Goal: Transaction & Acquisition: Book appointment/travel/reservation

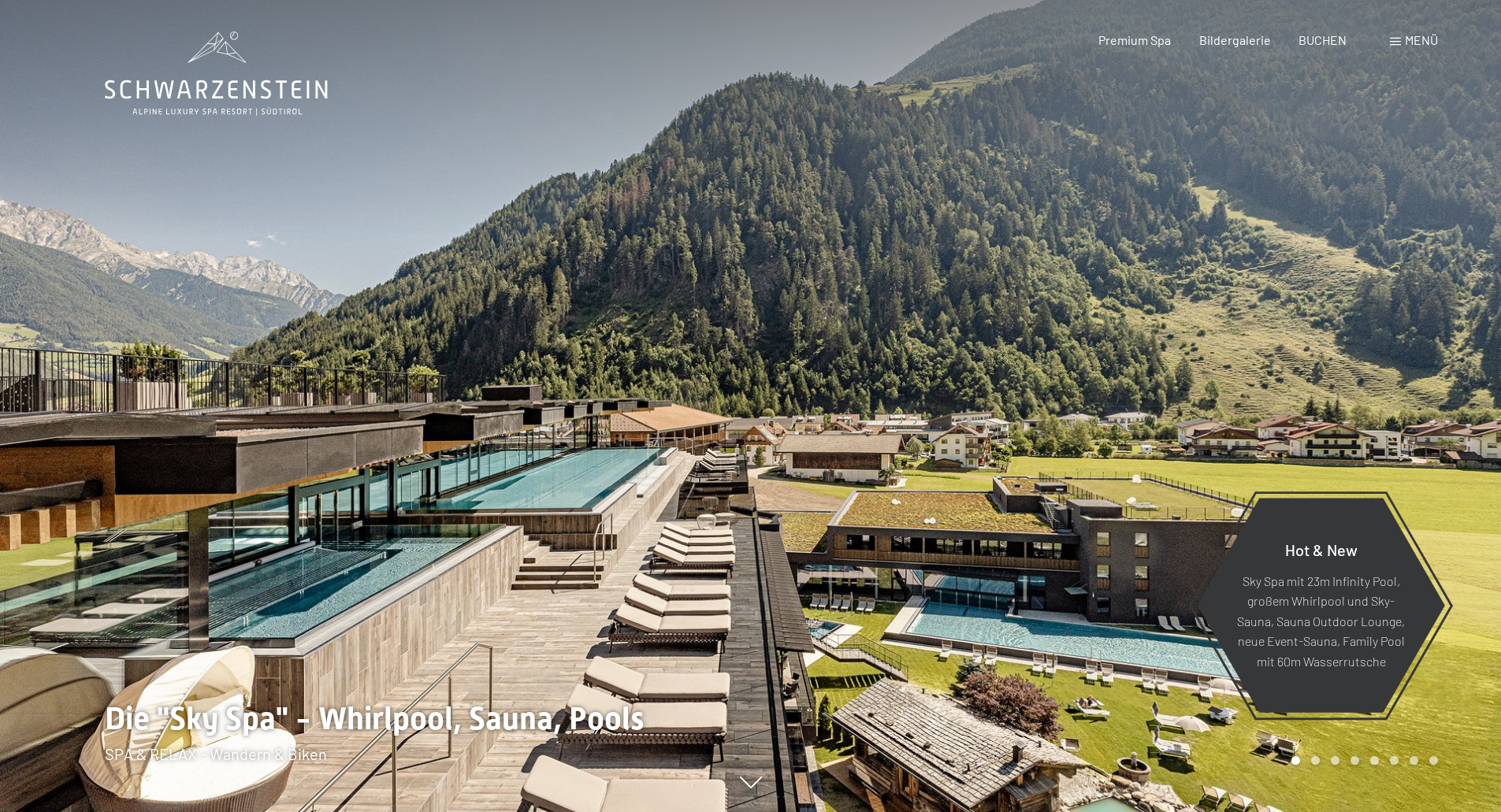
click at [1438, 35] on div "Buchen Anfragen Premium Spa Bildergalerie BUCHEN Menü DE IT EN Gutschein Bilder…" at bounding box center [1241, 40] width 394 height 17
click at [1431, 38] on span "Menü" at bounding box center [1421, 40] width 33 height 15
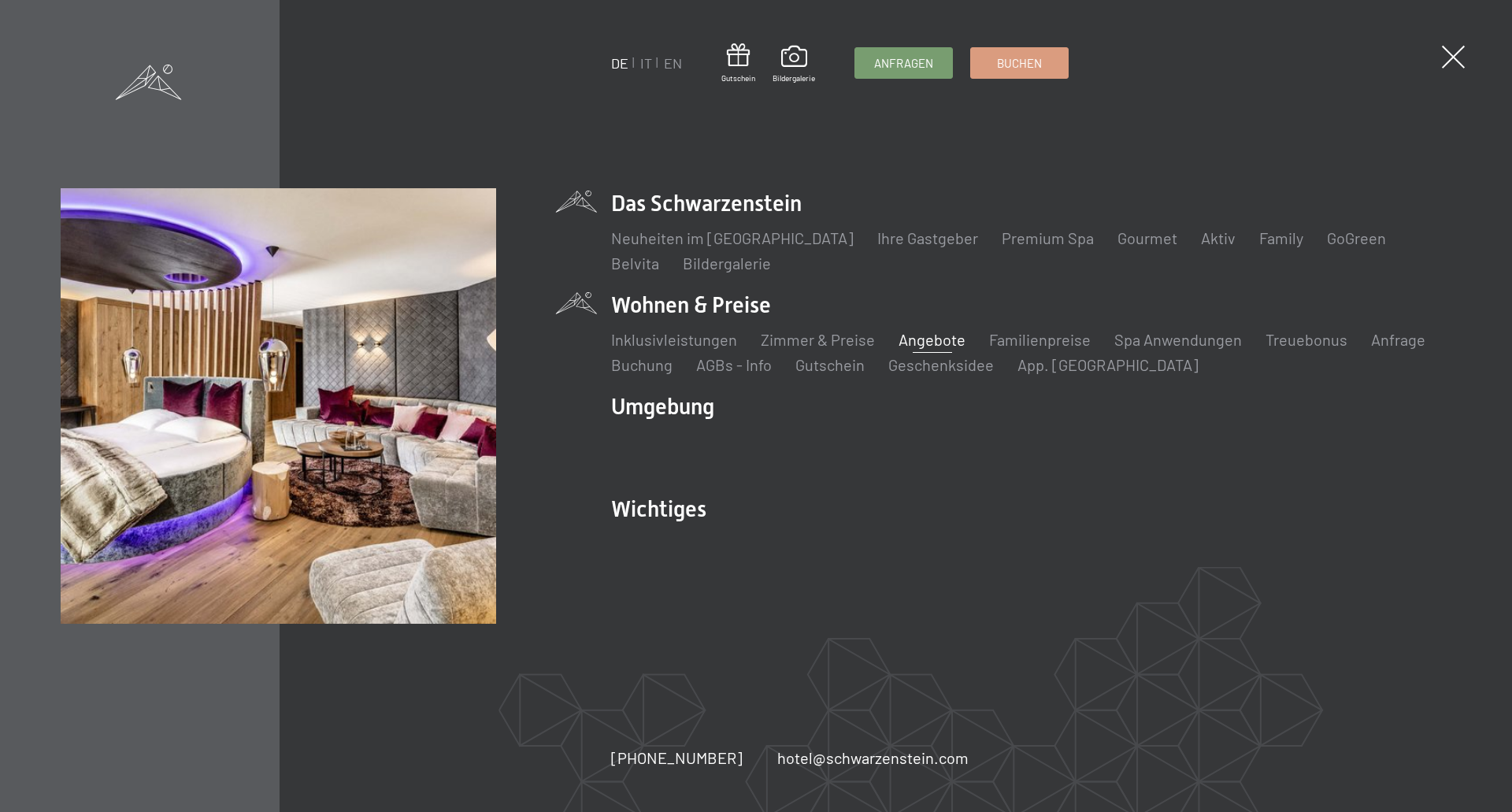
click at [899, 347] on link "Angebote" at bounding box center [932, 340] width 67 height 19
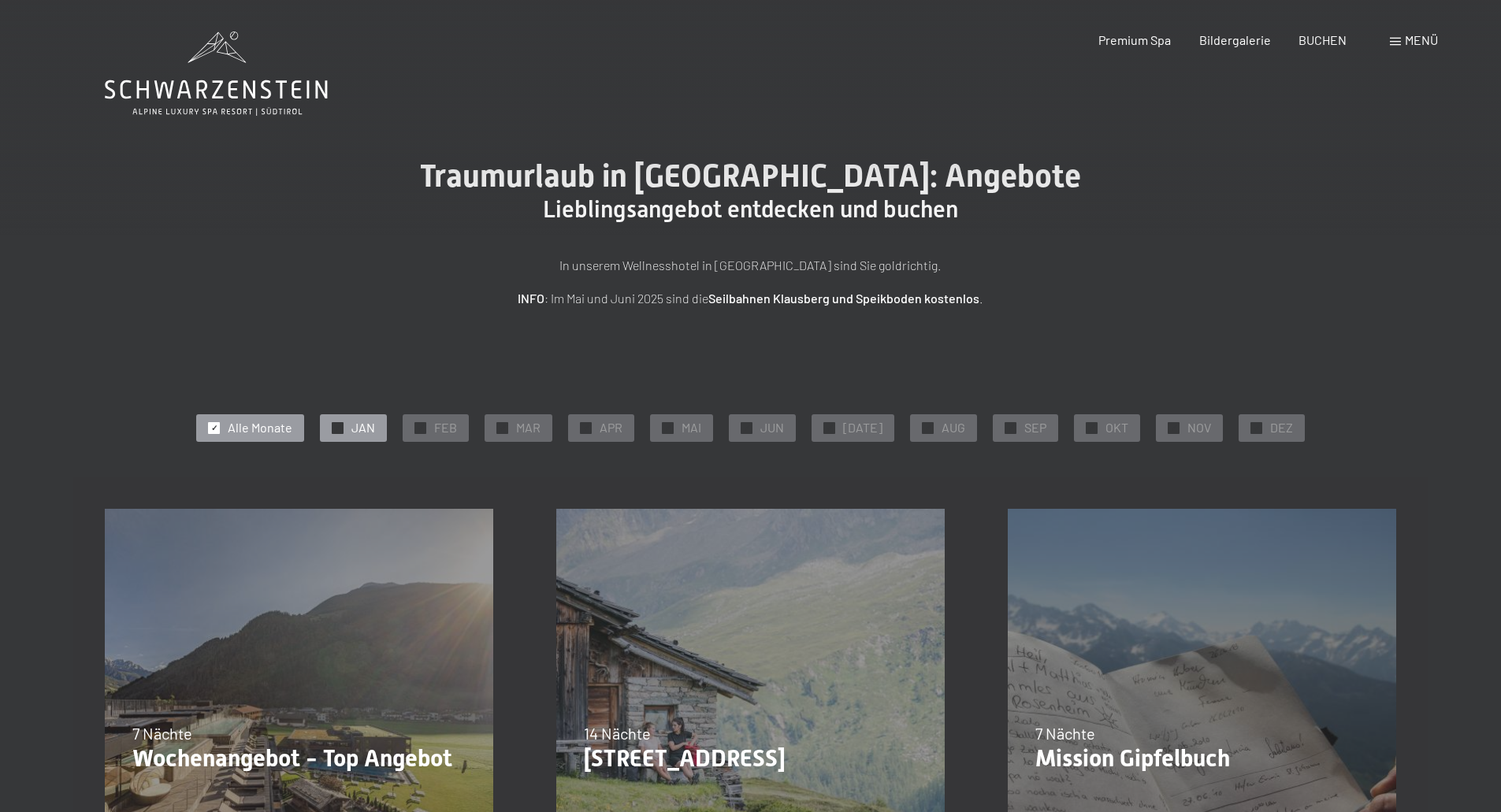
click at [387, 434] on div "✓ JAN" at bounding box center [353, 427] width 67 height 26
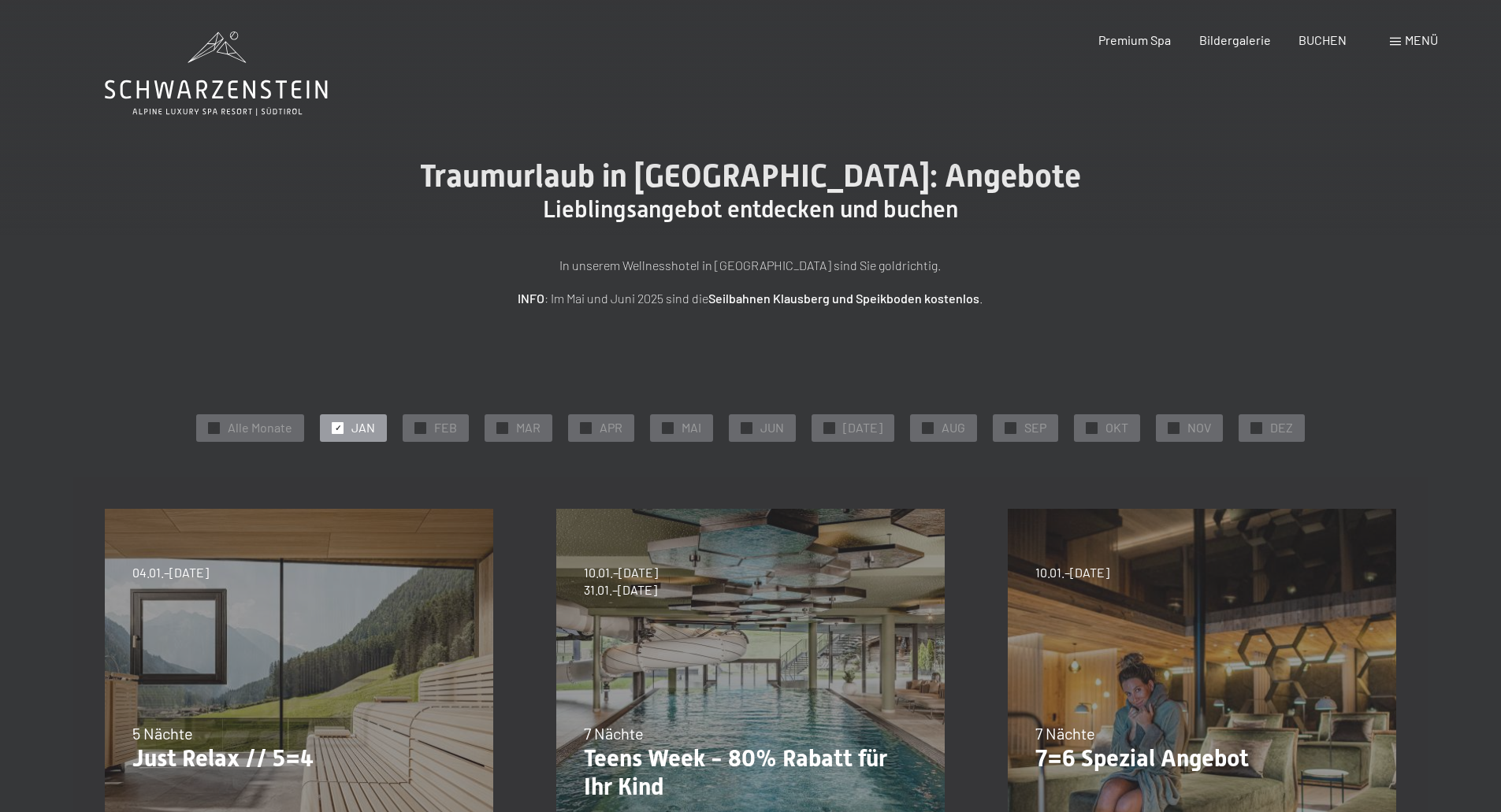
click at [469, 434] on div "✓ FEB" at bounding box center [435, 427] width 67 height 26
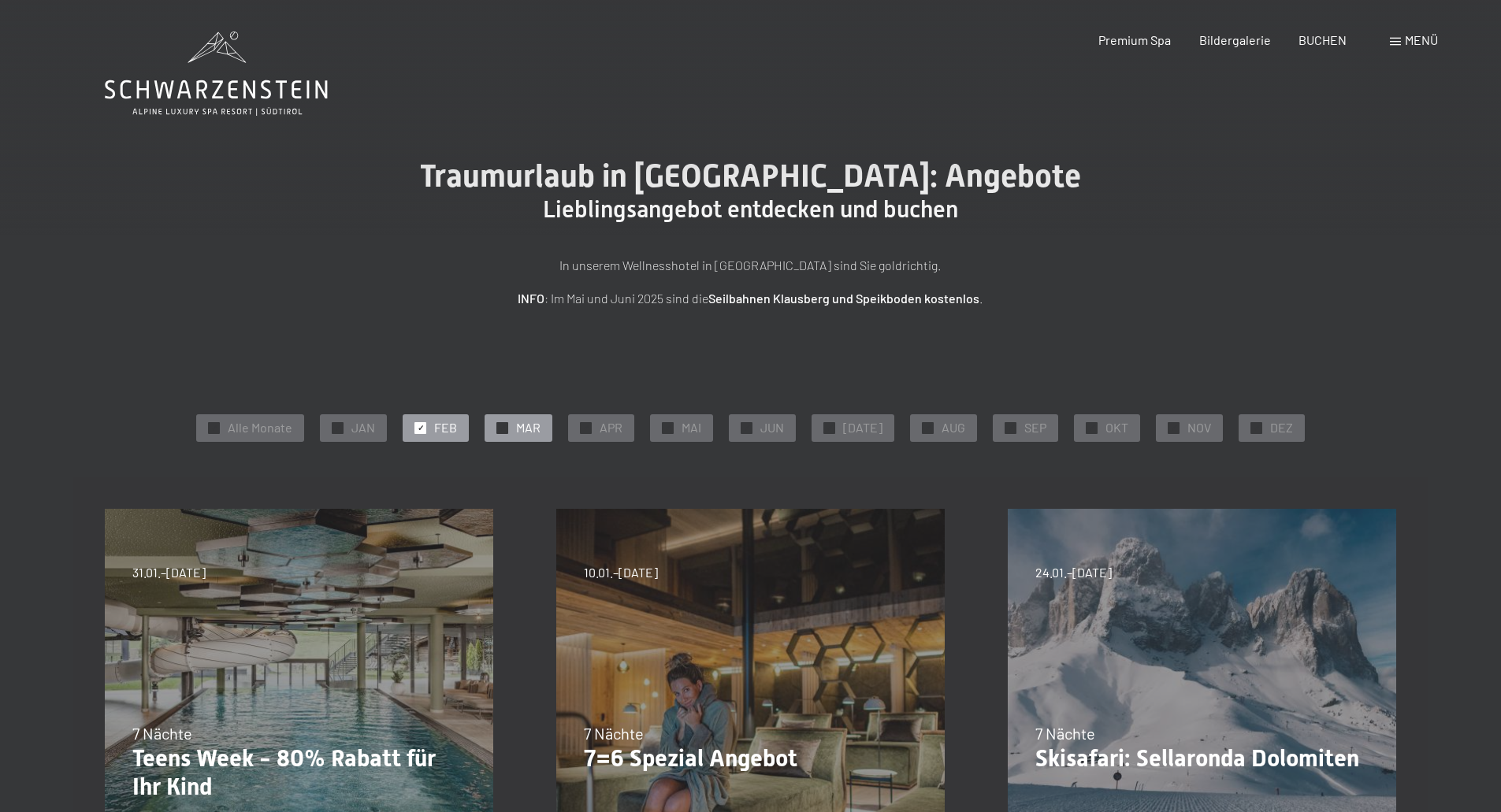
click at [520, 433] on div "✓ MAR" at bounding box center [517, 427] width 67 height 26
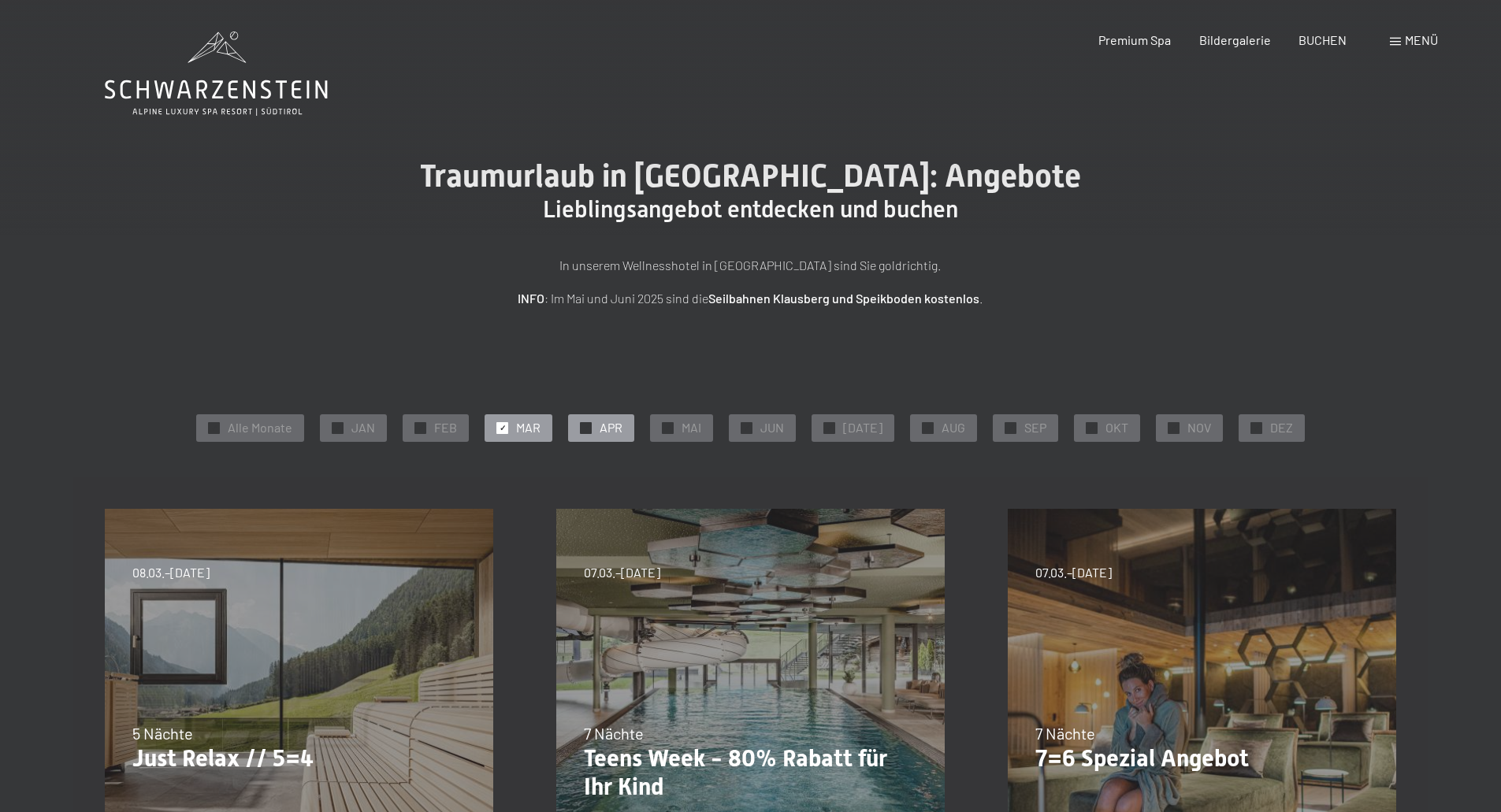
click at [588, 427] on div at bounding box center [586, 429] width 12 height 12
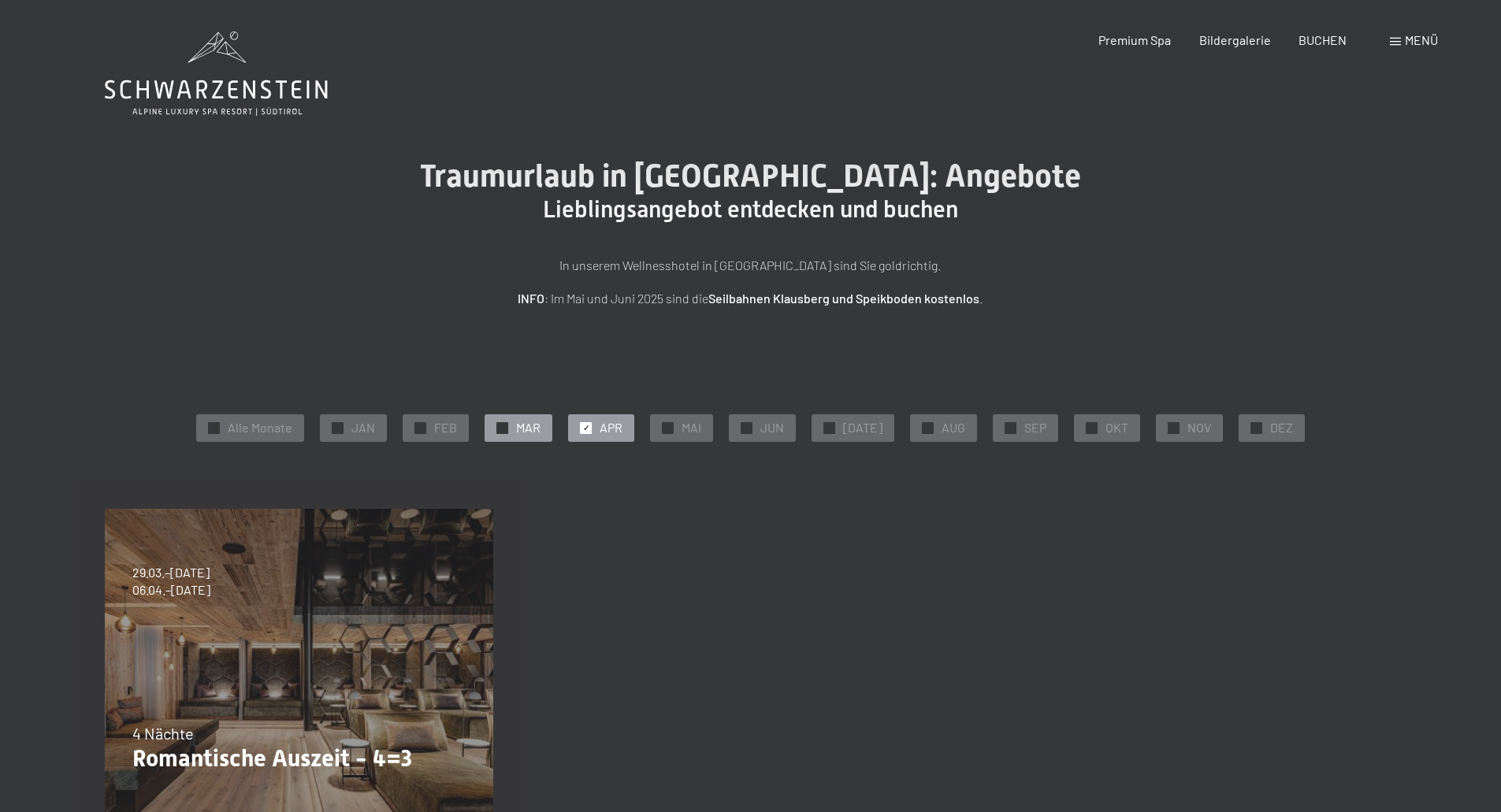
click at [505, 426] on span "✓" at bounding box center [502, 428] width 6 height 11
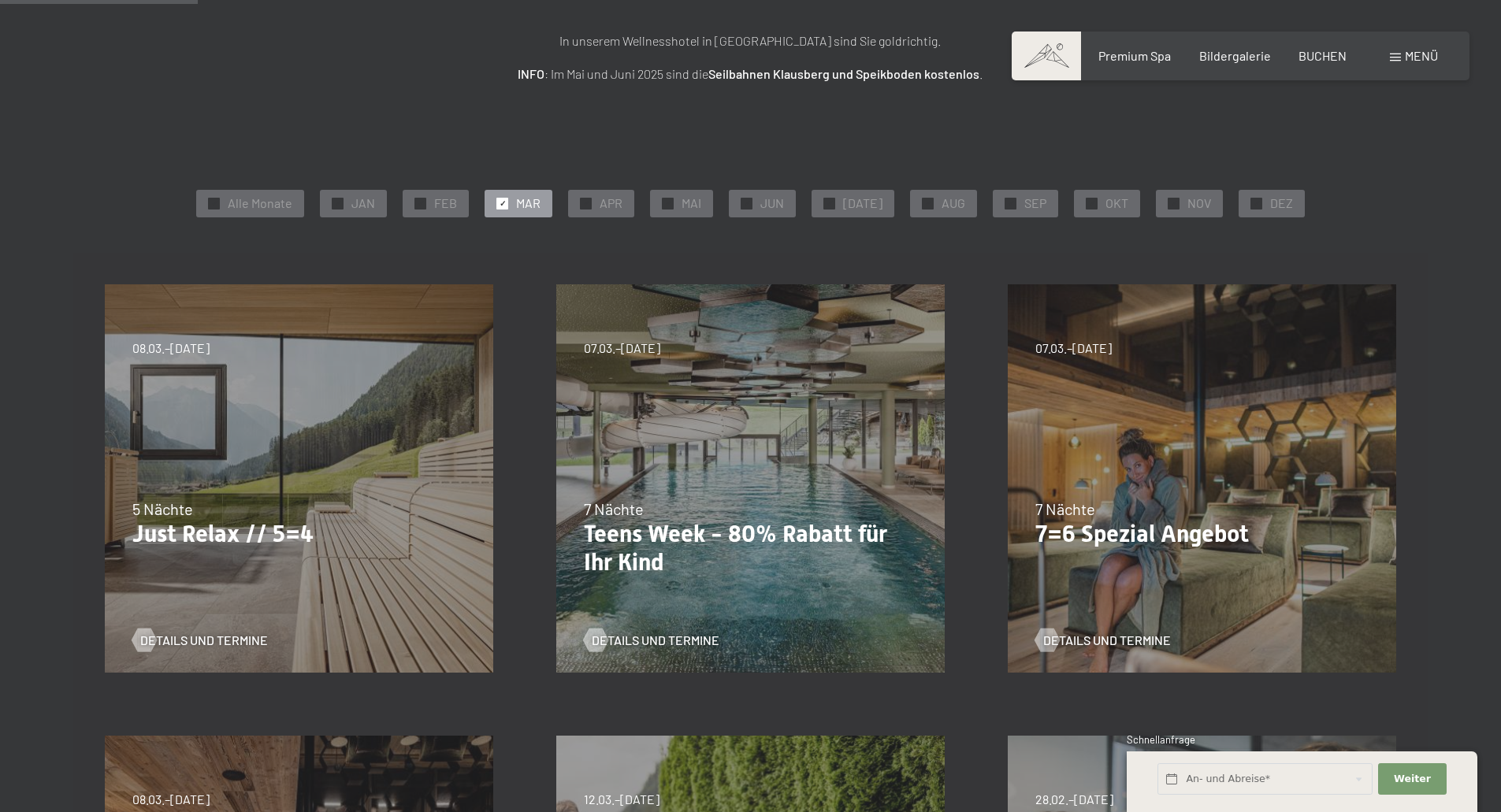
scroll to position [237, 0]
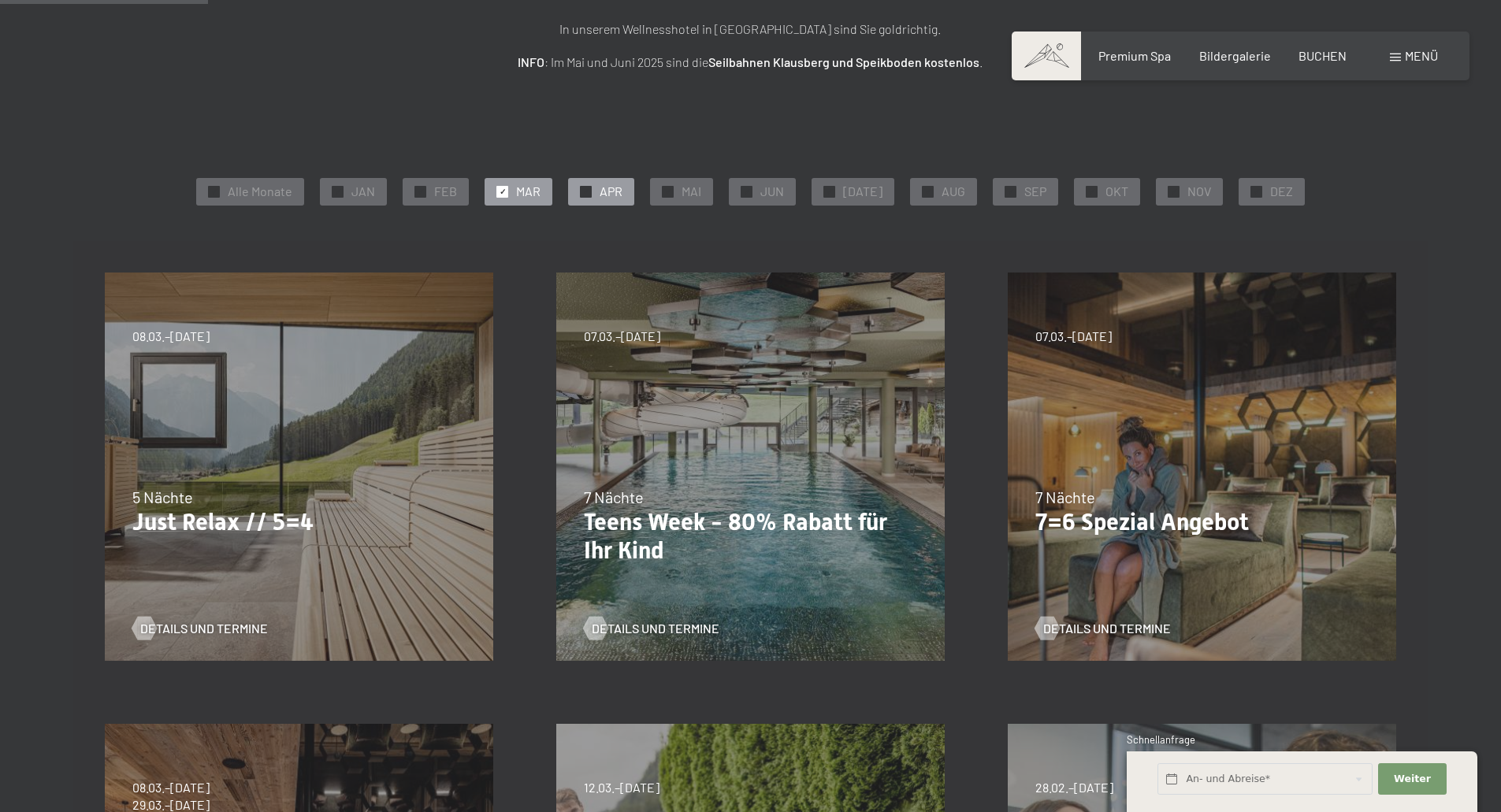
click at [604, 193] on div "✓ APR" at bounding box center [601, 191] width 67 height 26
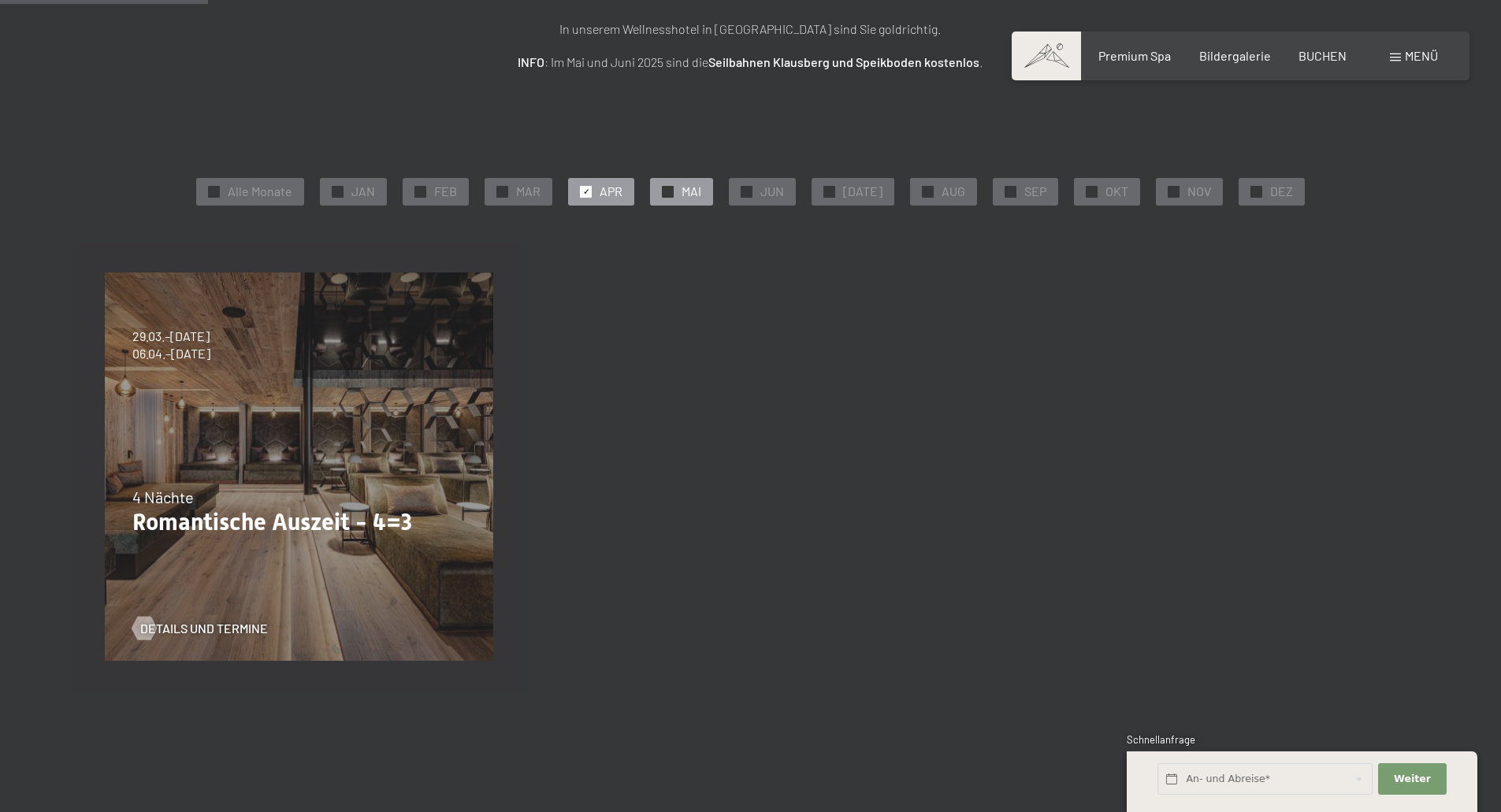
click at [674, 193] on div at bounding box center [668, 192] width 12 height 12
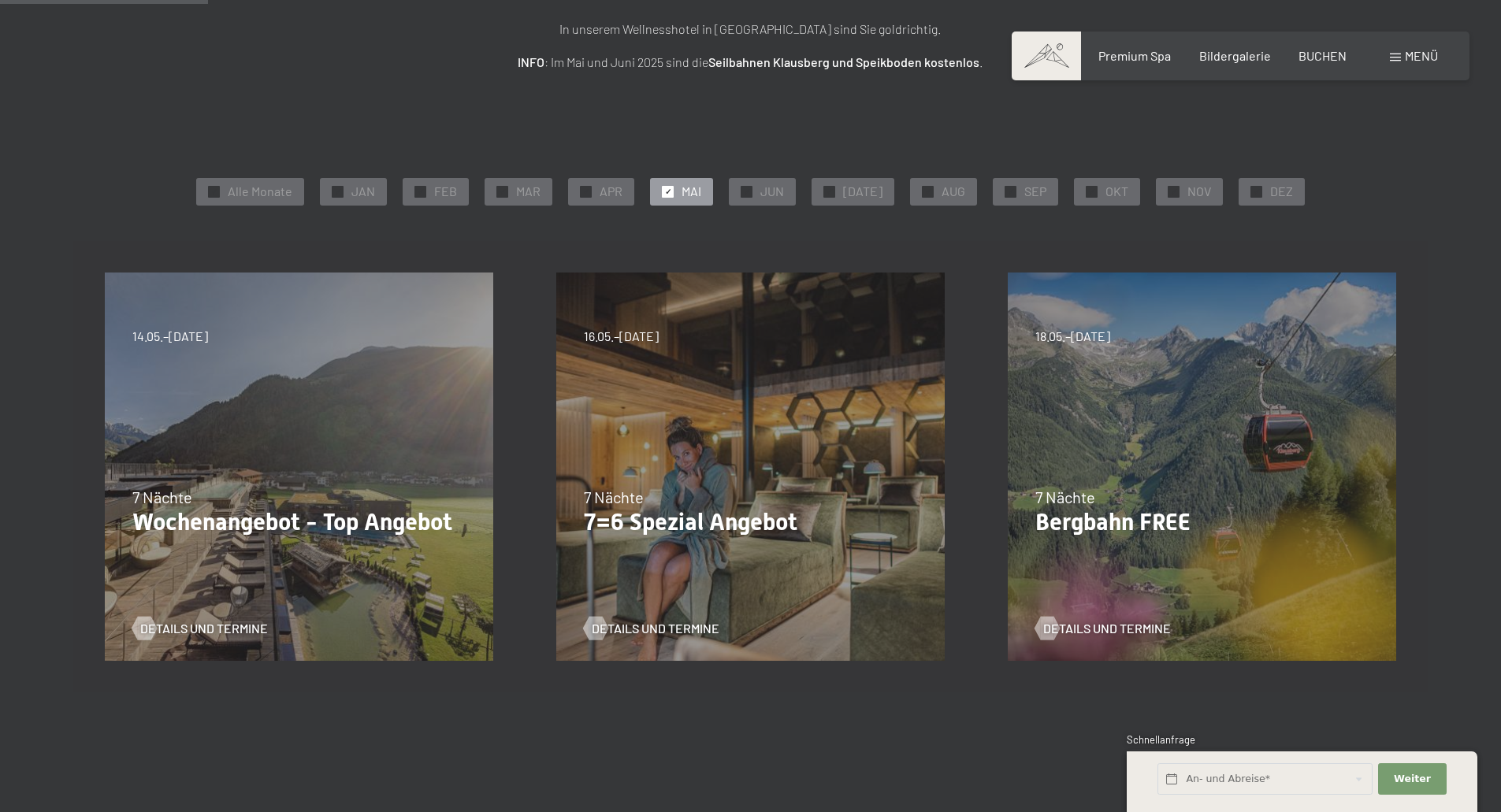
click at [356, 438] on div "31.08.2025–12.04.2026 14.05.–21.06.2026 27.06.2026–01.02.2027 7 Nächte Wochenan…" at bounding box center [299, 466] width 452 height 452
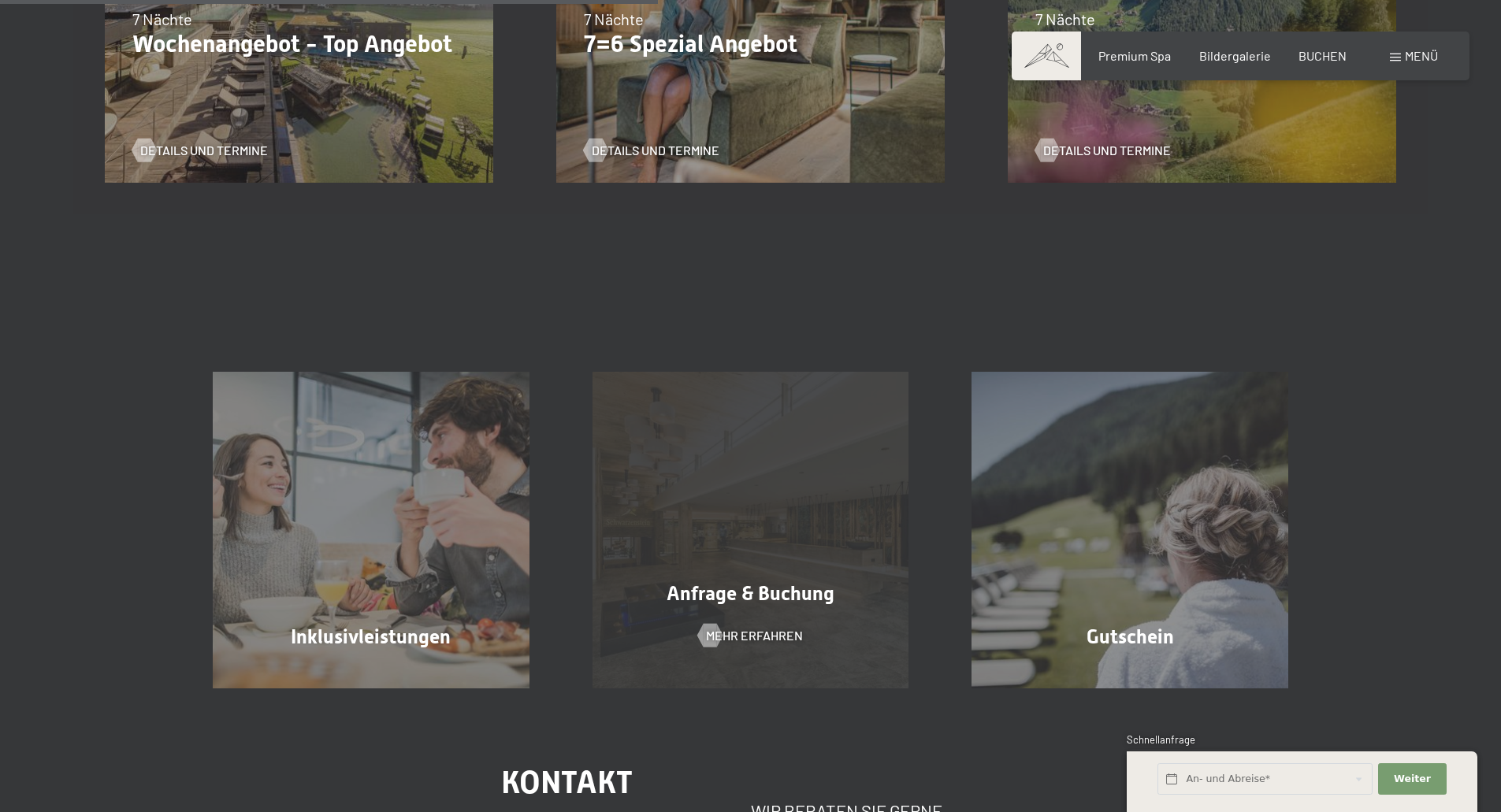
scroll to position [1024, 0]
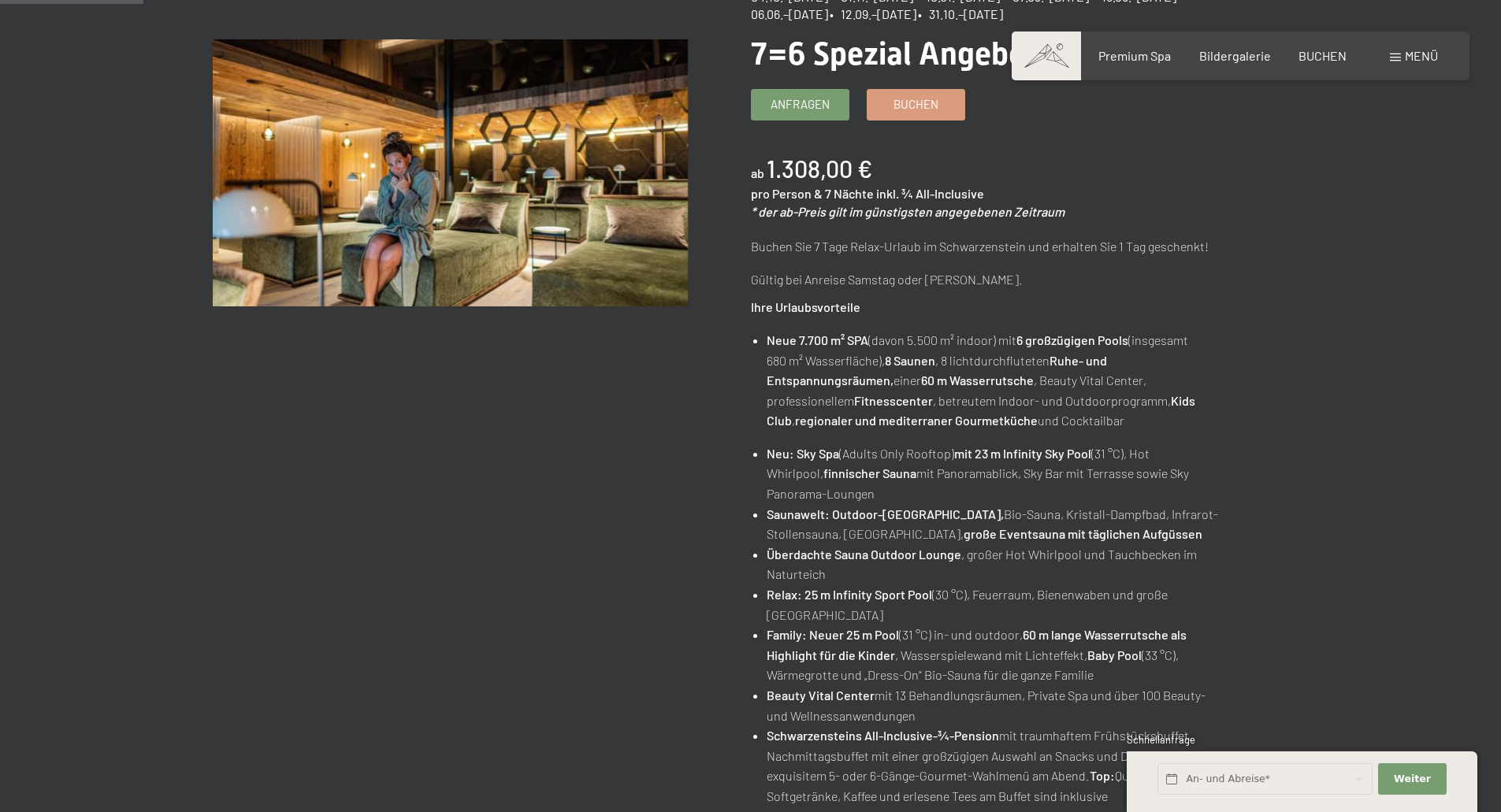
scroll to position [158, 0]
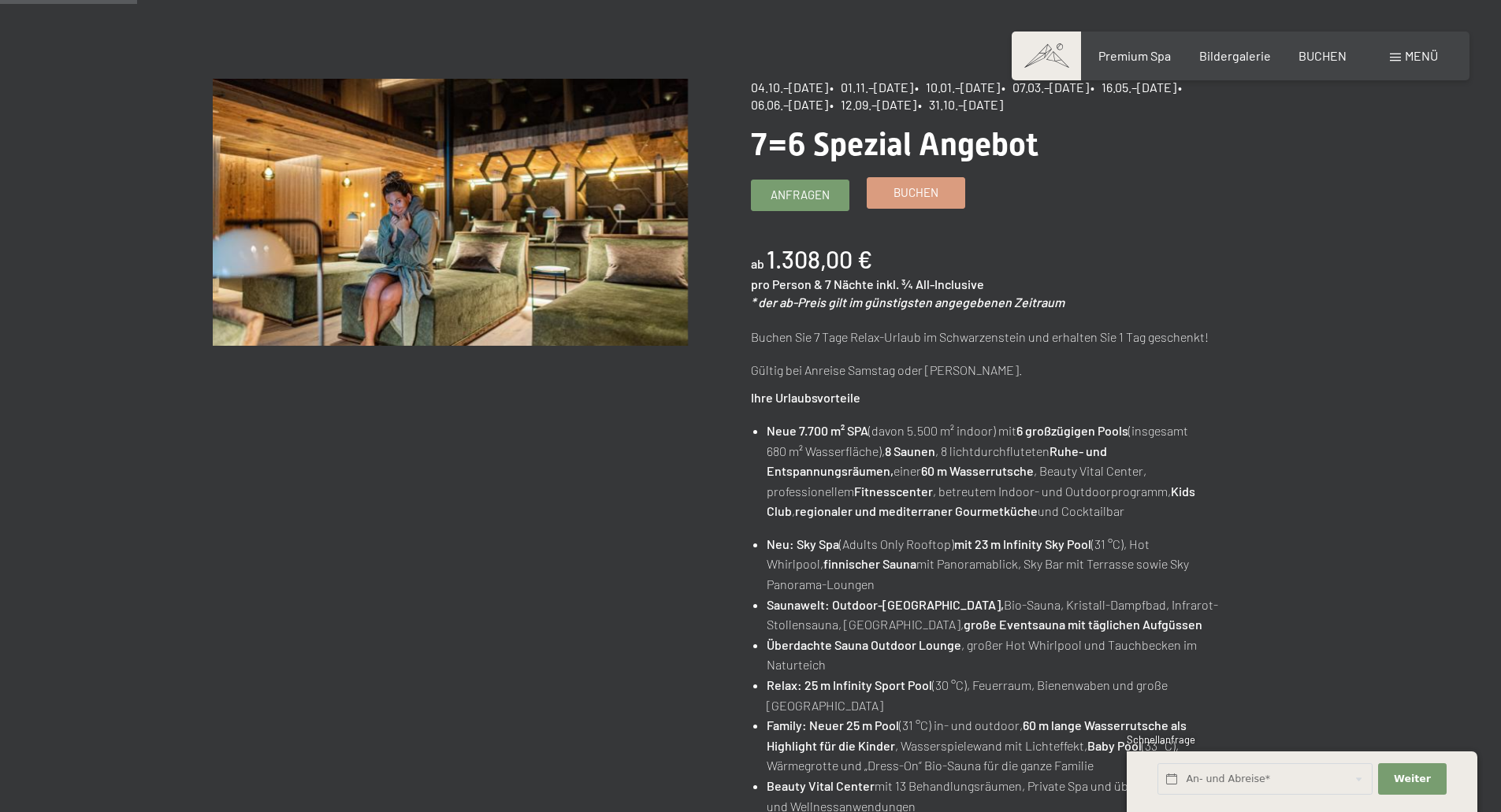
click at [905, 189] on span "Buchen" at bounding box center [915, 192] width 45 height 16
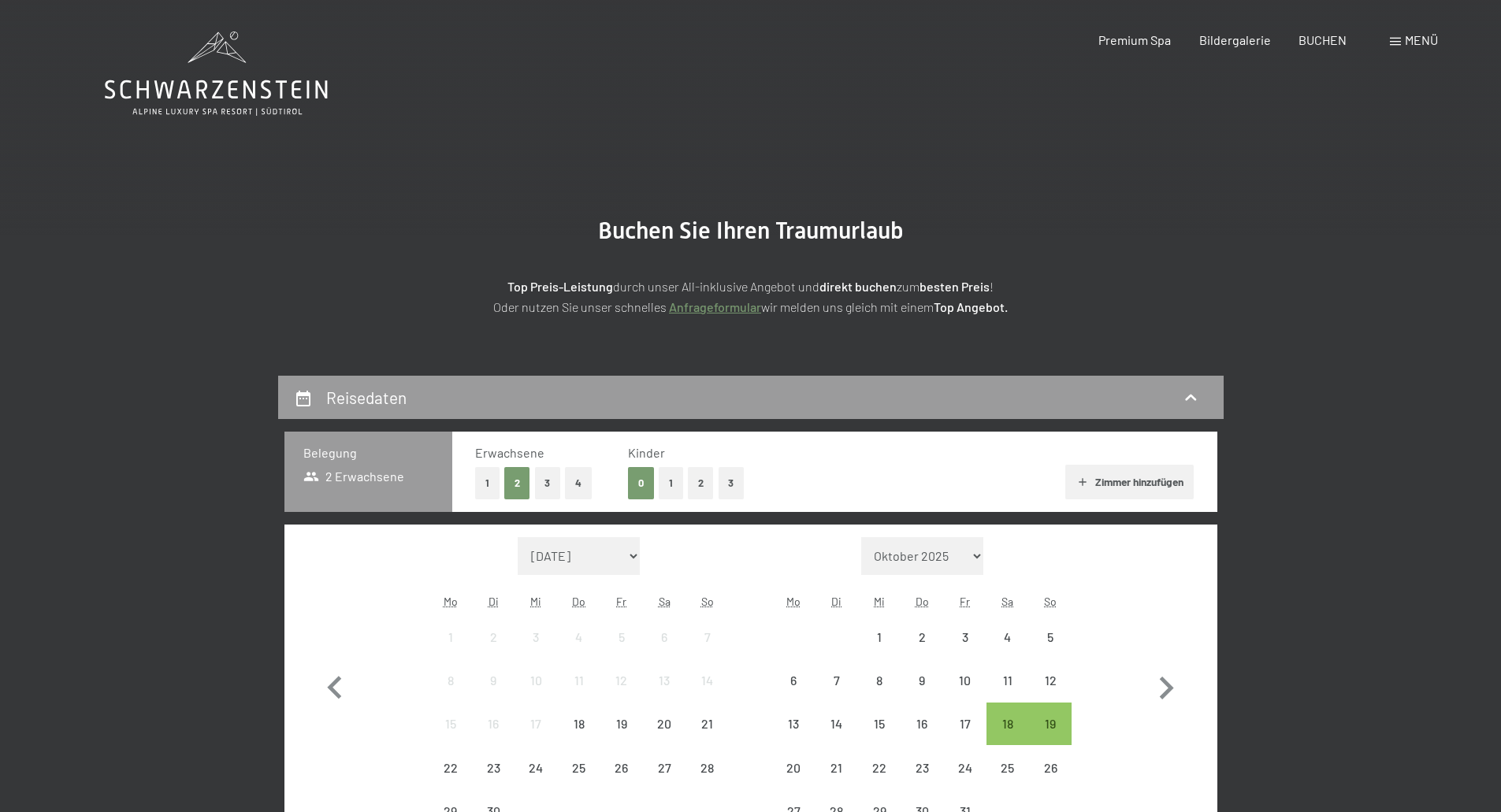
select select "2025-10-01"
select select "2025-11-01"
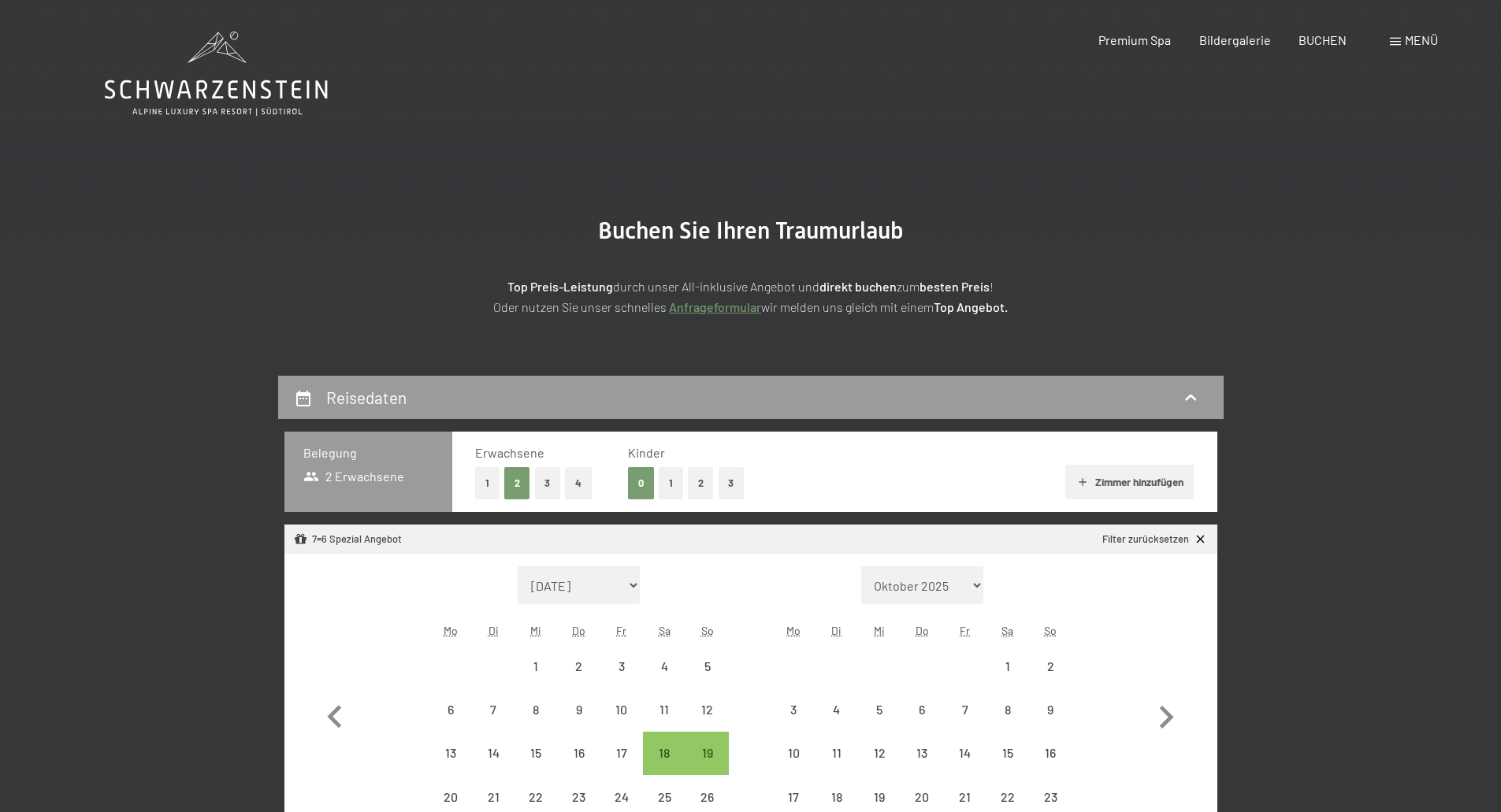
select select "2025-10-01"
select select "2025-11-01"
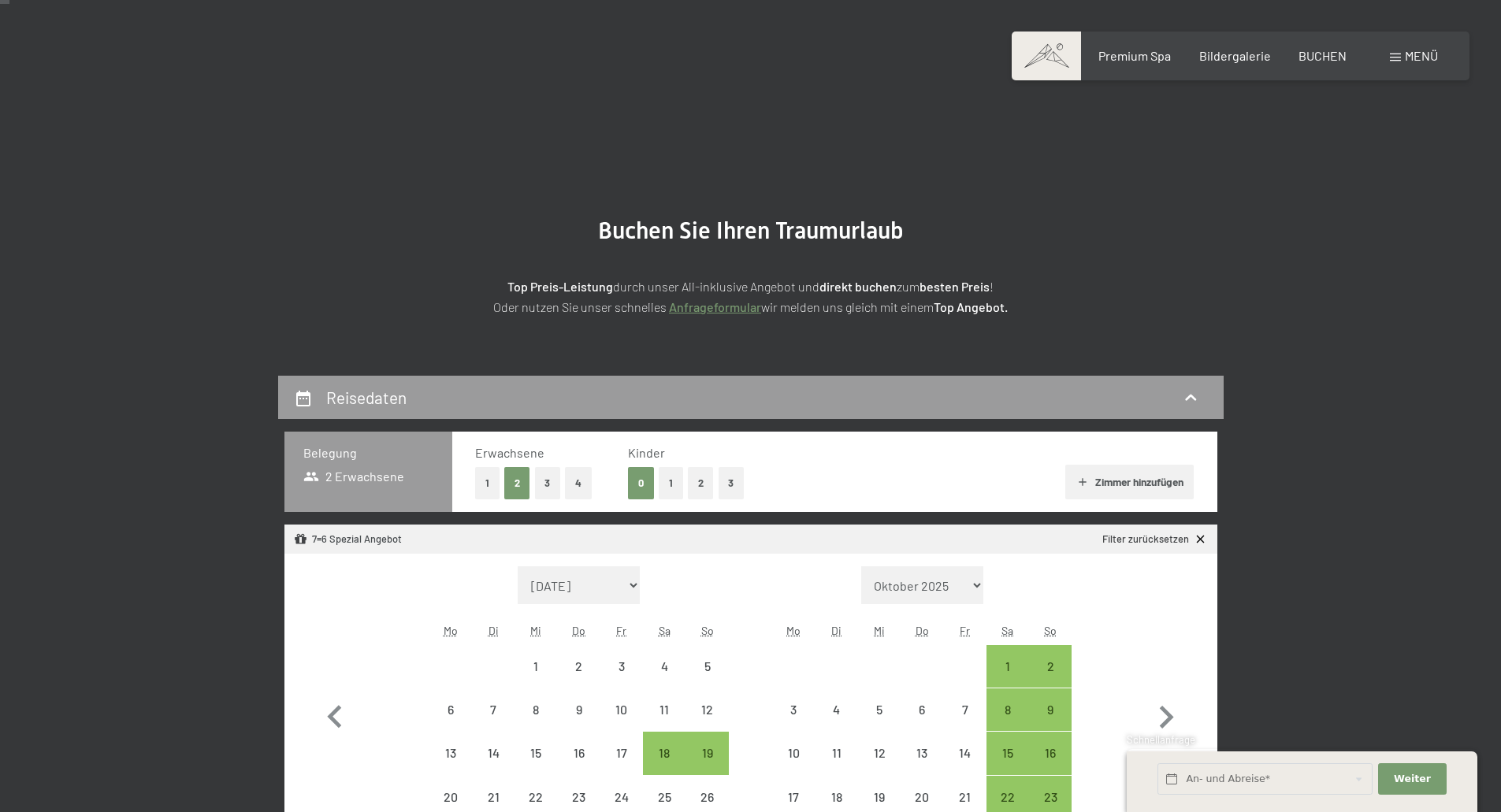
scroll to position [237, 0]
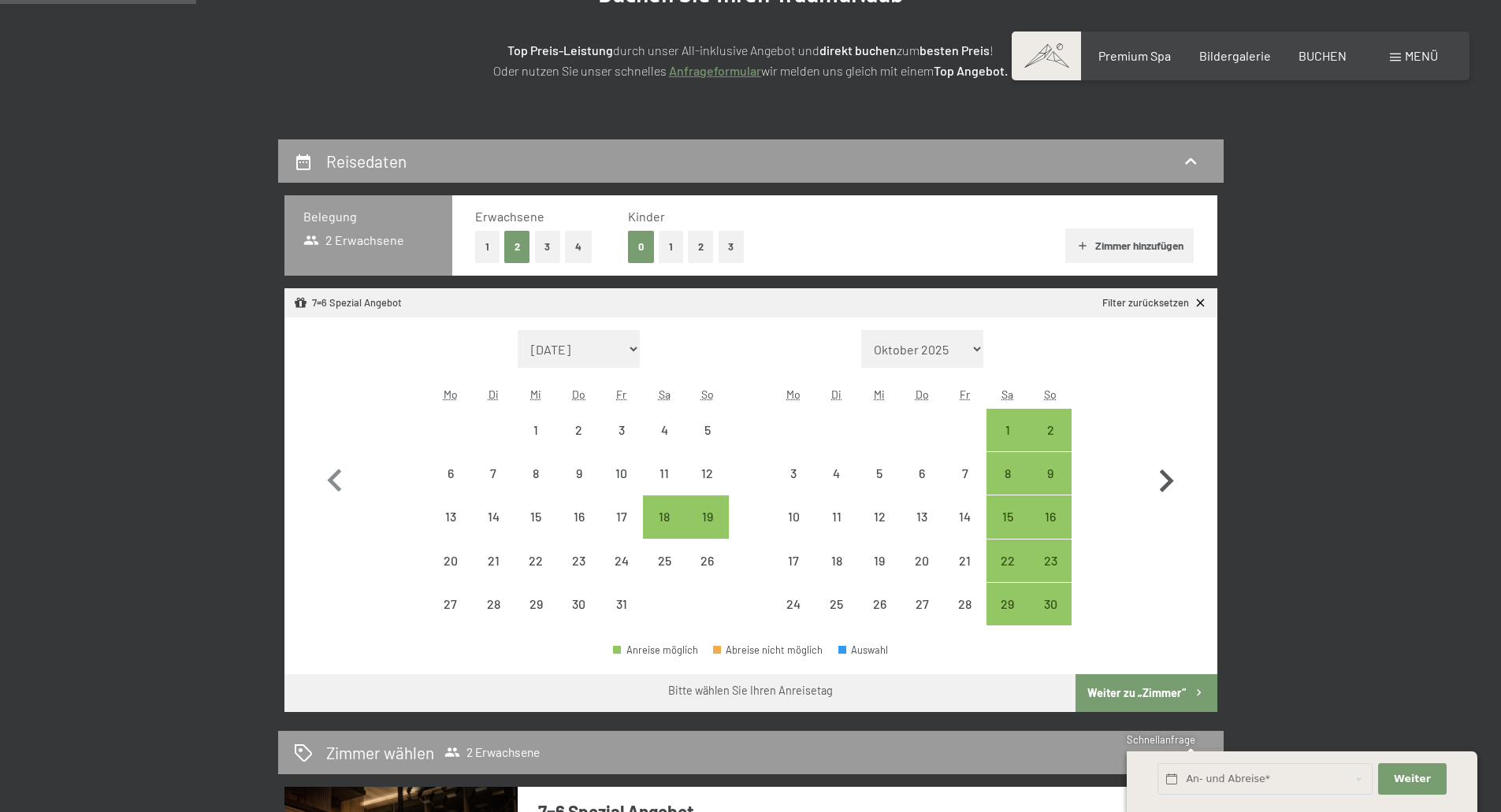
click at [1170, 475] on icon "button" at bounding box center [1166, 482] width 46 height 46
select select "2025-11-01"
select select "2025-12-01"
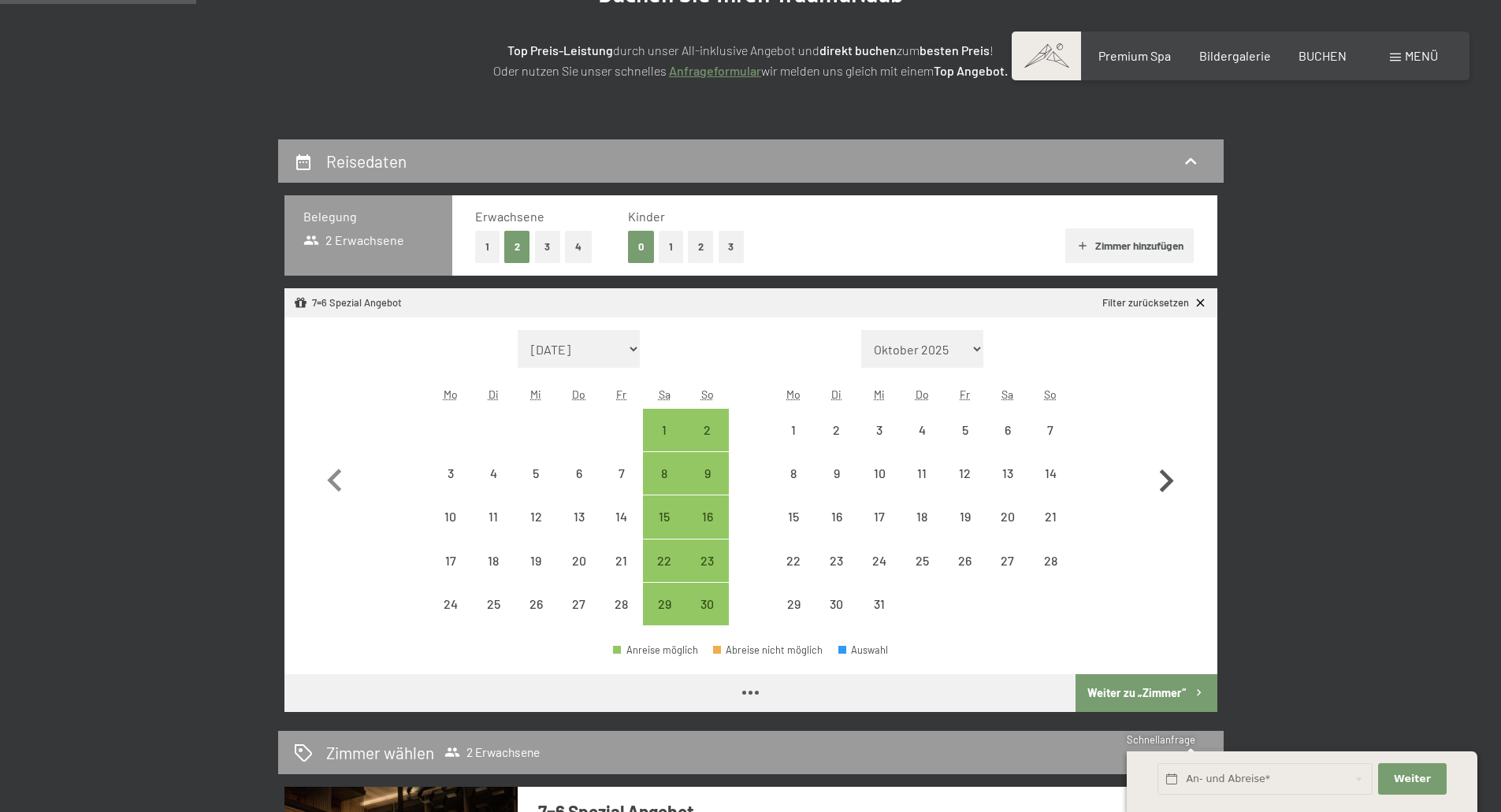
click at [1170, 475] on icon "button" at bounding box center [1166, 482] width 46 height 46
select select "2025-12-01"
select select "2026-01-01"
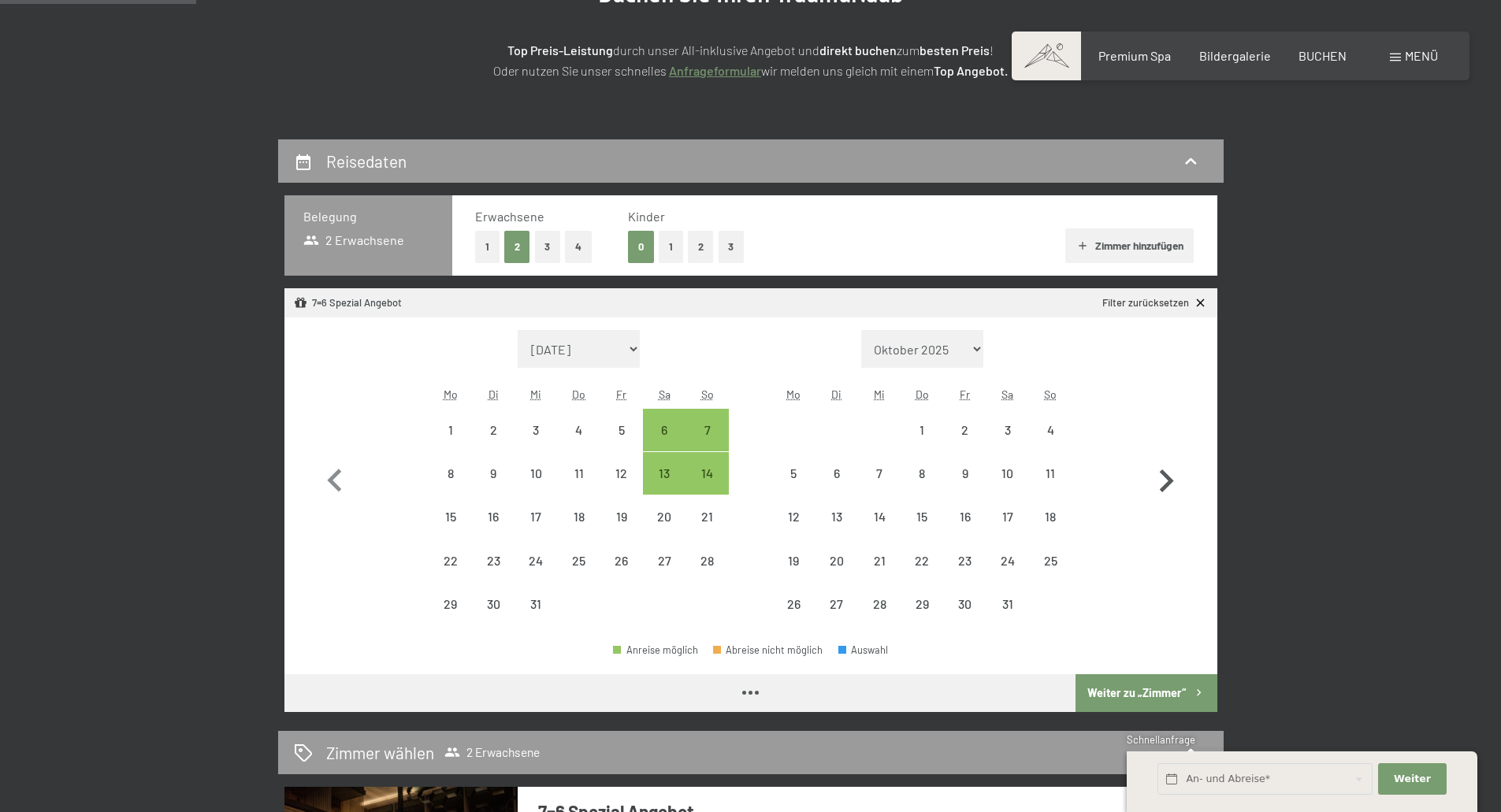
select select "2025-12-01"
select select "2026-01-01"
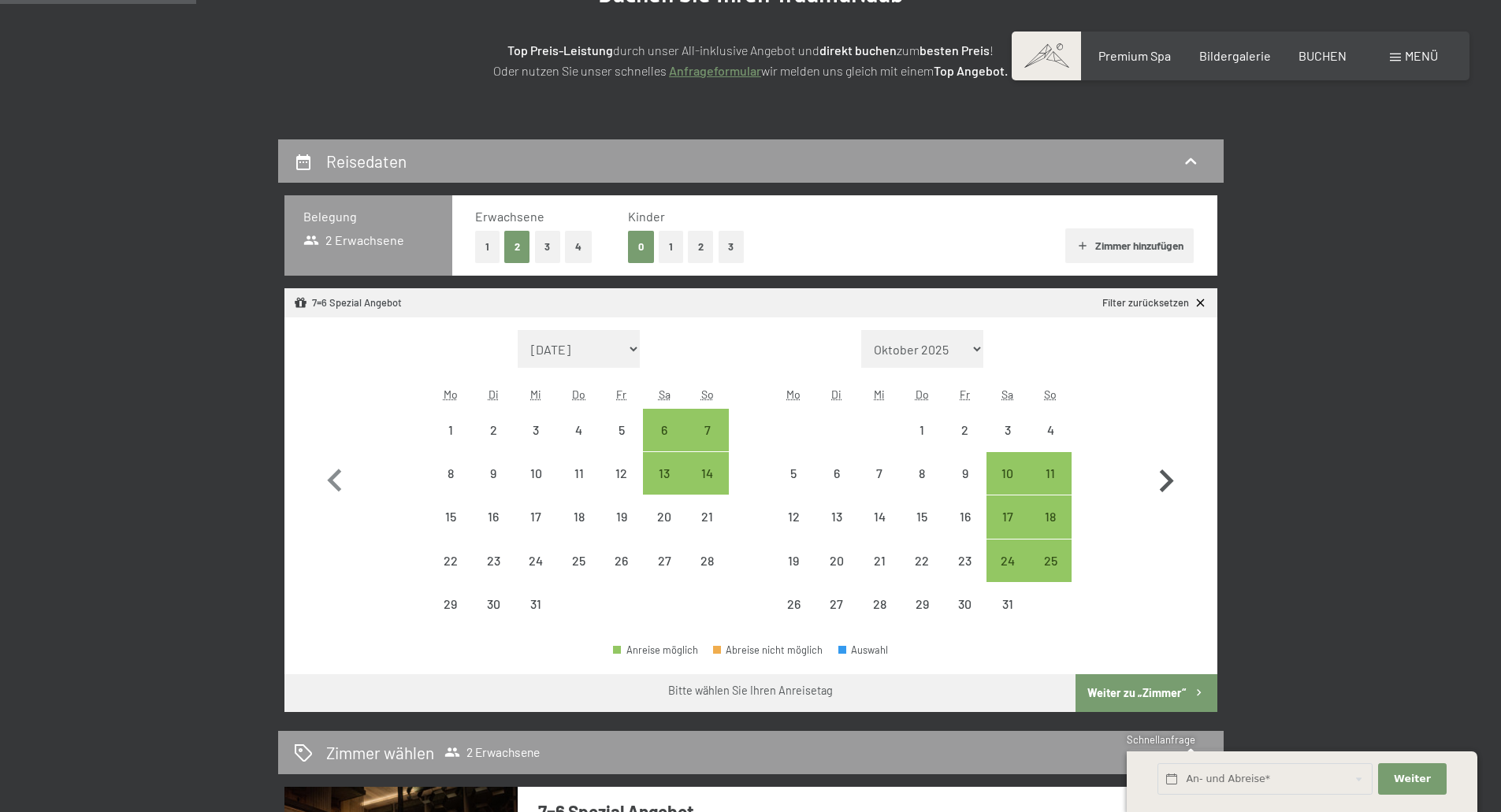
click at [1170, 475] on icon "button" at bounding box center [1166, 482] width 46 height 46
select select "2026-01-01"
select select "2026-02-01"
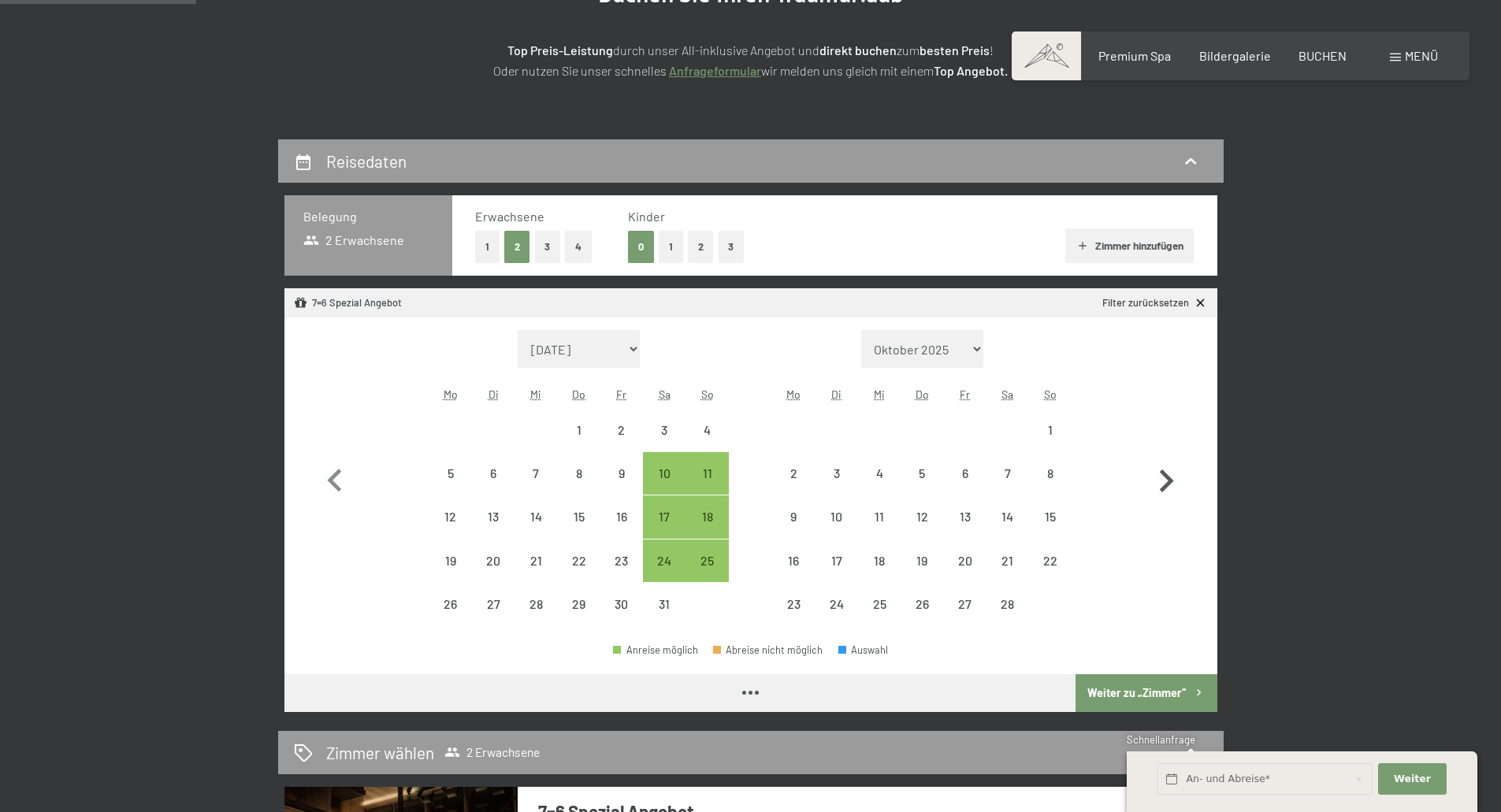
select select "2026-01-01"
select select "2026-02-01"
click at [1165, 477] on icon "button" at bounding box center [1166, 482] width 46 height 46
select select "2026-02-01"
select select "2026-03-01"
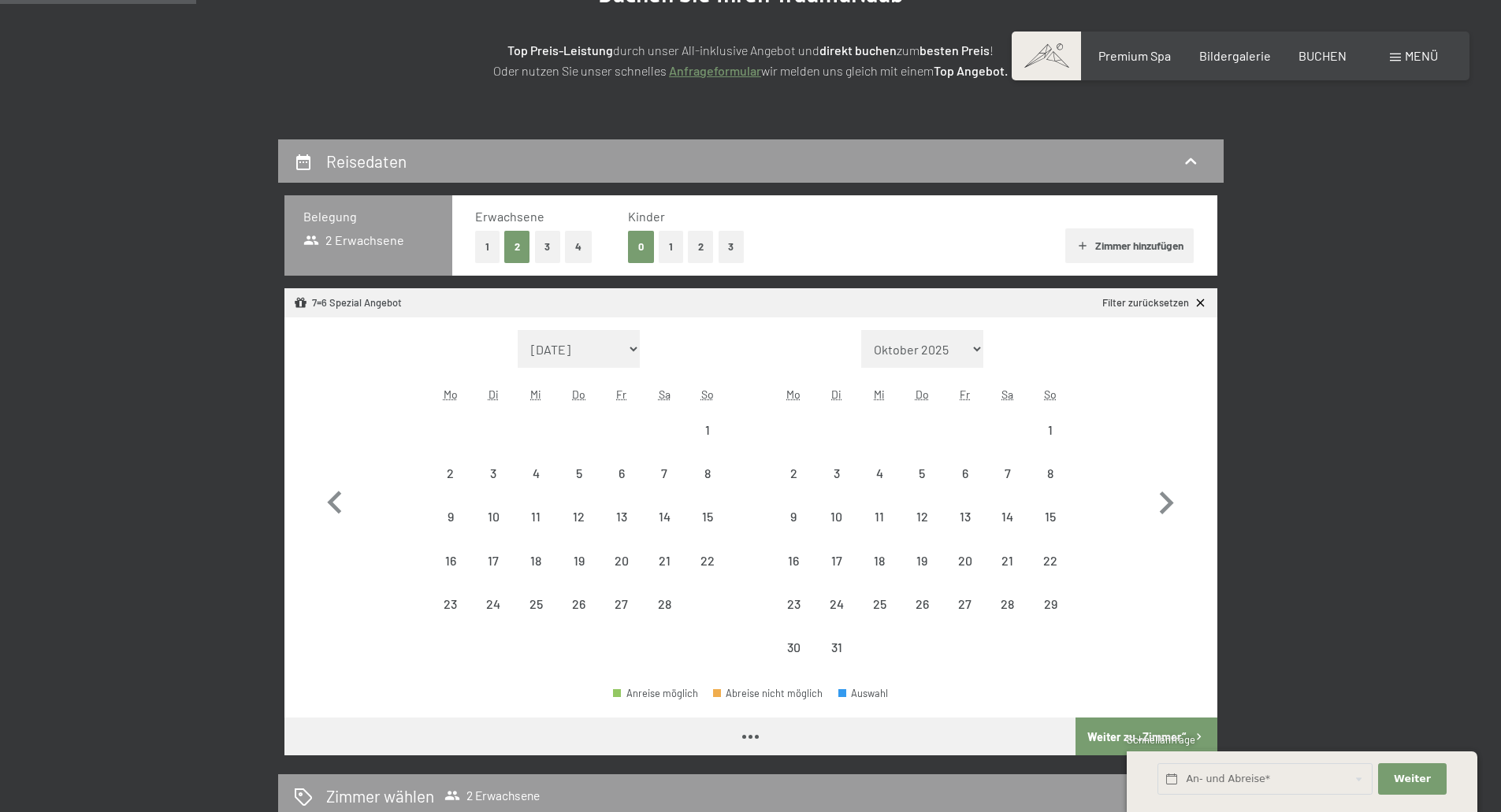
select select "2026-02-01"
select select "2026-03-01"
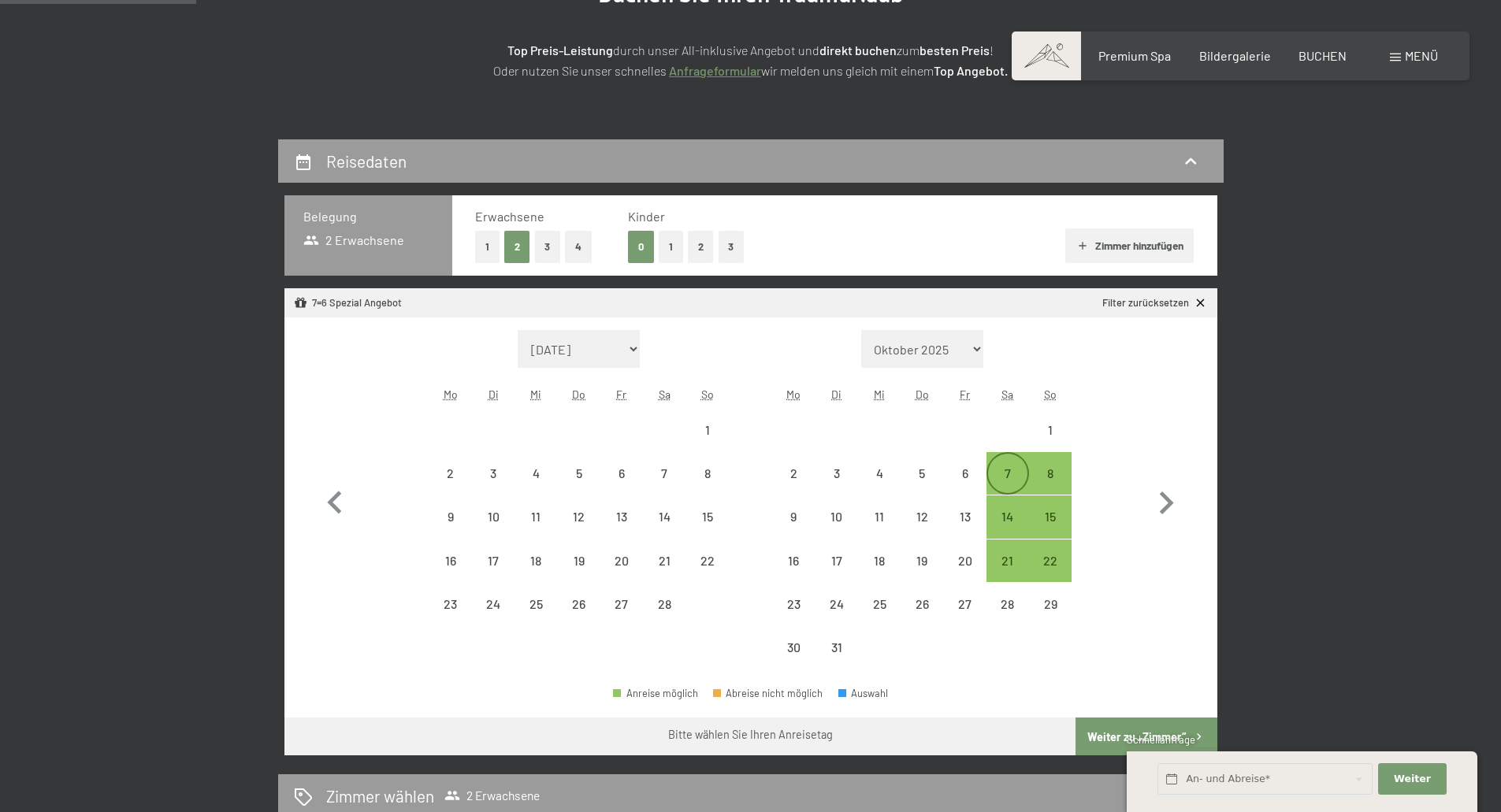
click at [1013, 476] on div "7" at bounding box center [1007, 487] width 39 height 39
select select "2026-02-01"
select select "2026-03-01"
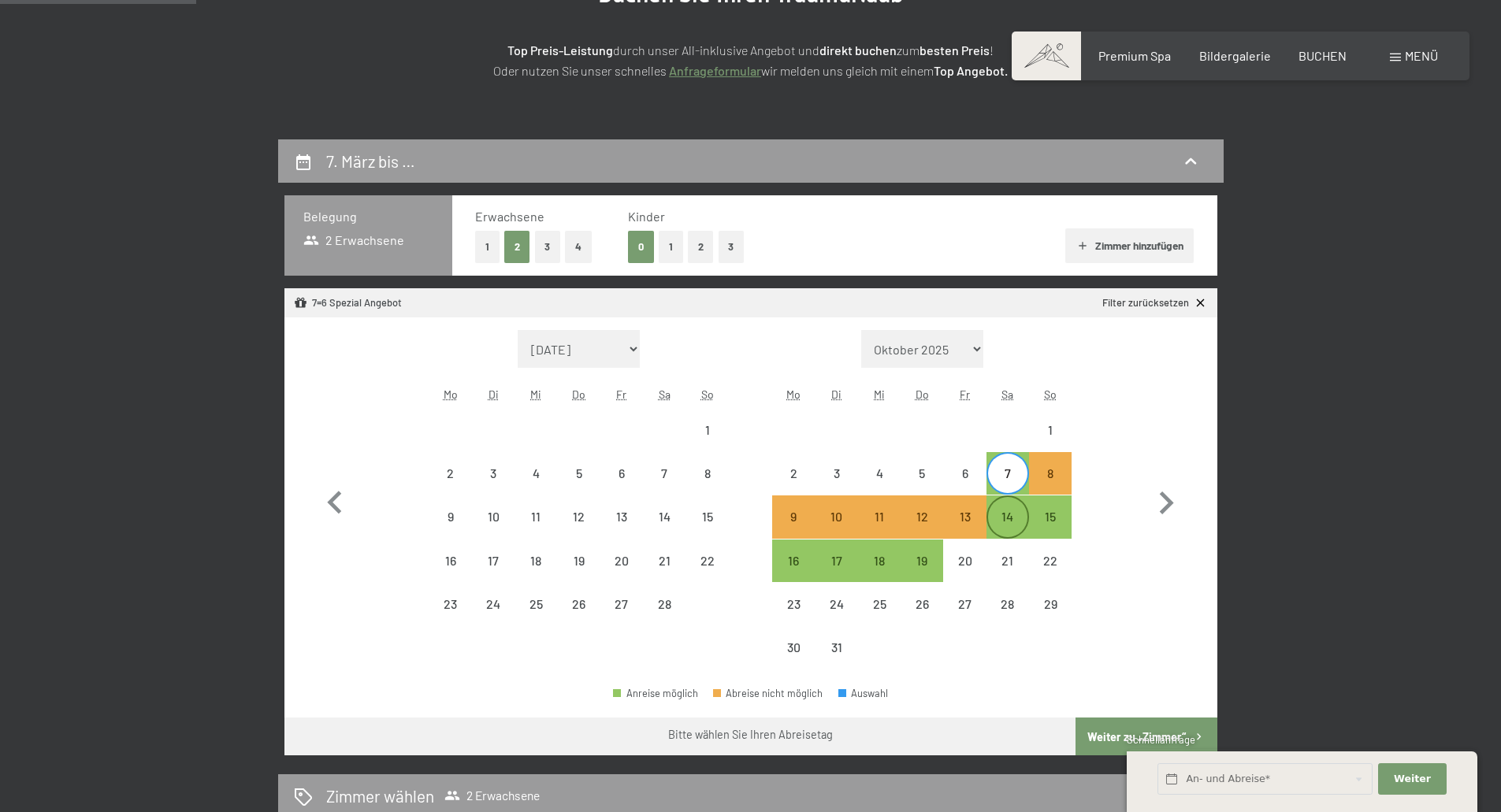
click at [1014, 523] on div "14" at bounding box center [1007, 530] width 39 height 39
select select "2026-02-01"
select select "2026-03-01"
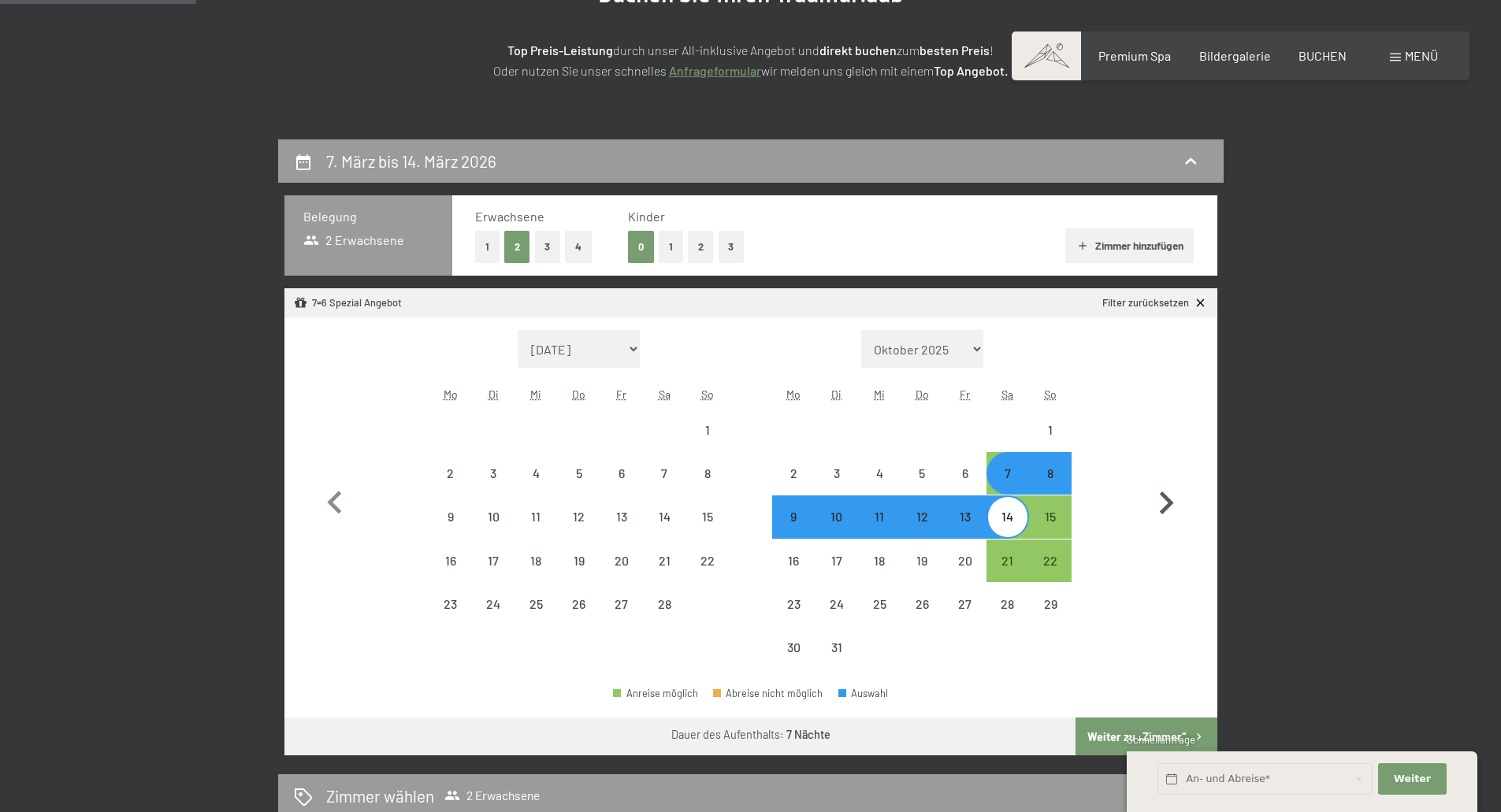
select select "2025-10-01"
select select "2025-11-01"
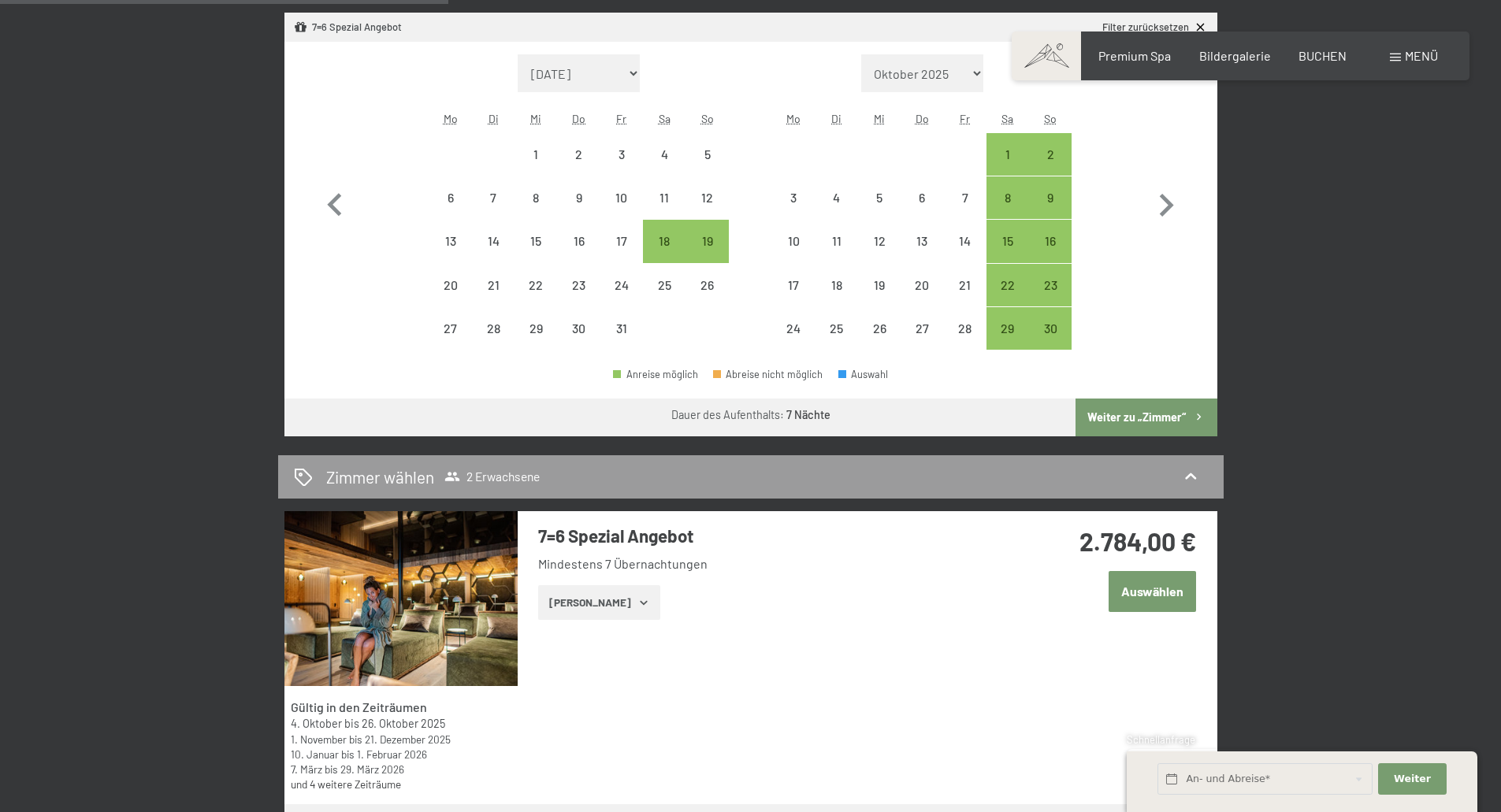
scroll to position [552, 0]
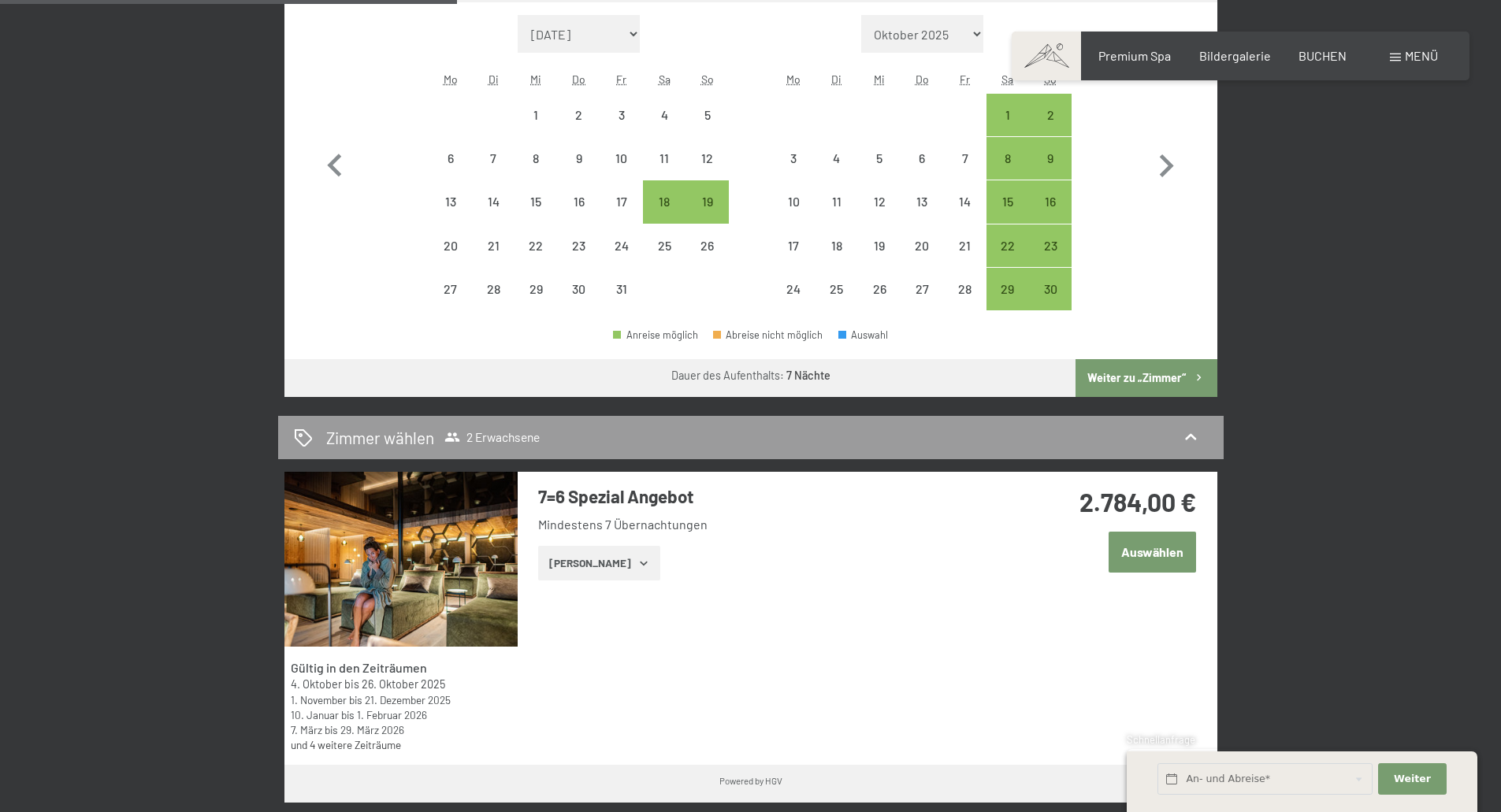
click at [1165, 372] on button "Weiter zu „Zimmer“" at bounding box center [1145, 378] width 141 height 38
select select "2025-10-01"
select select "2025-11-01"
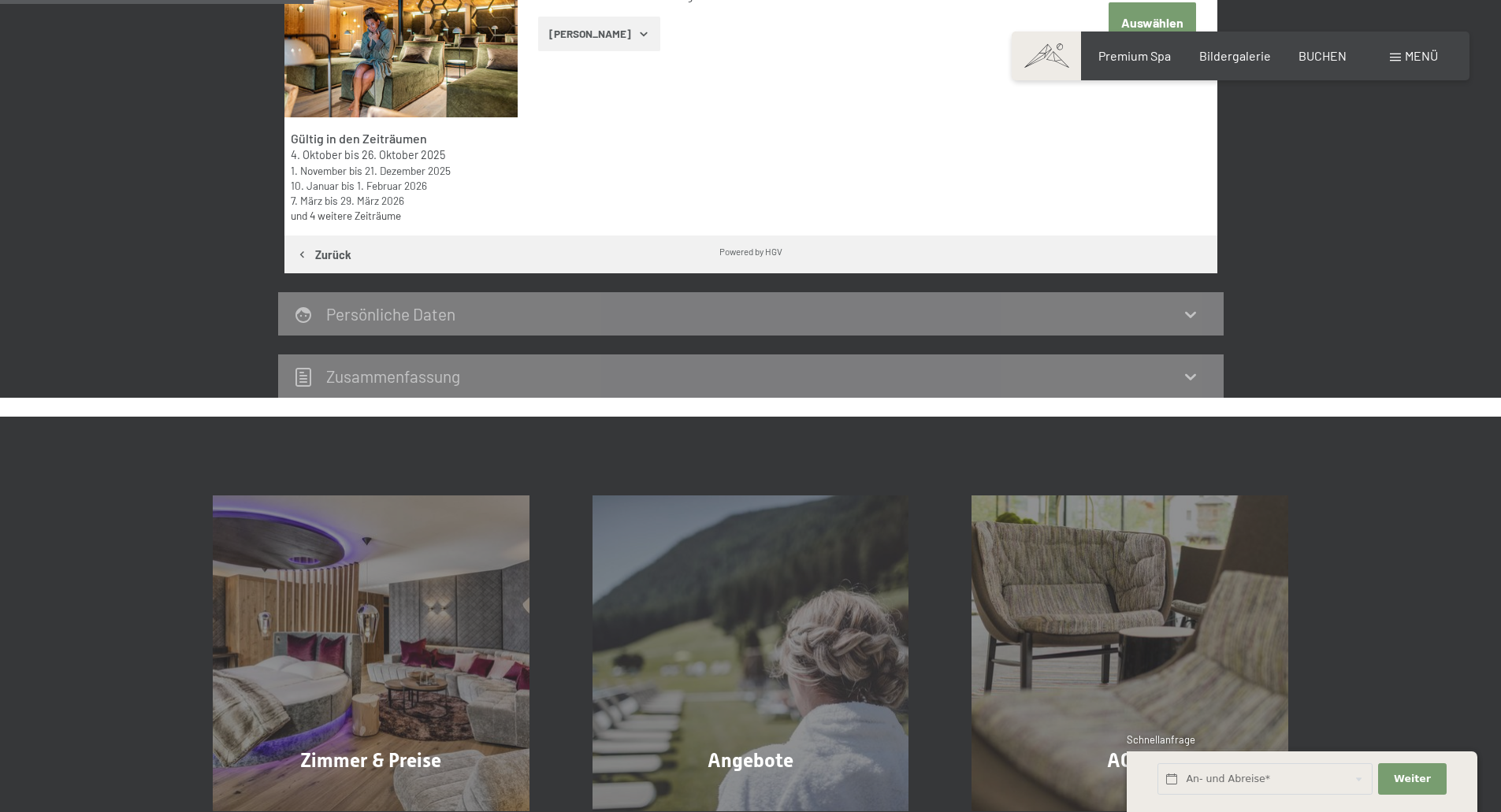
scroll to position [376, 0]
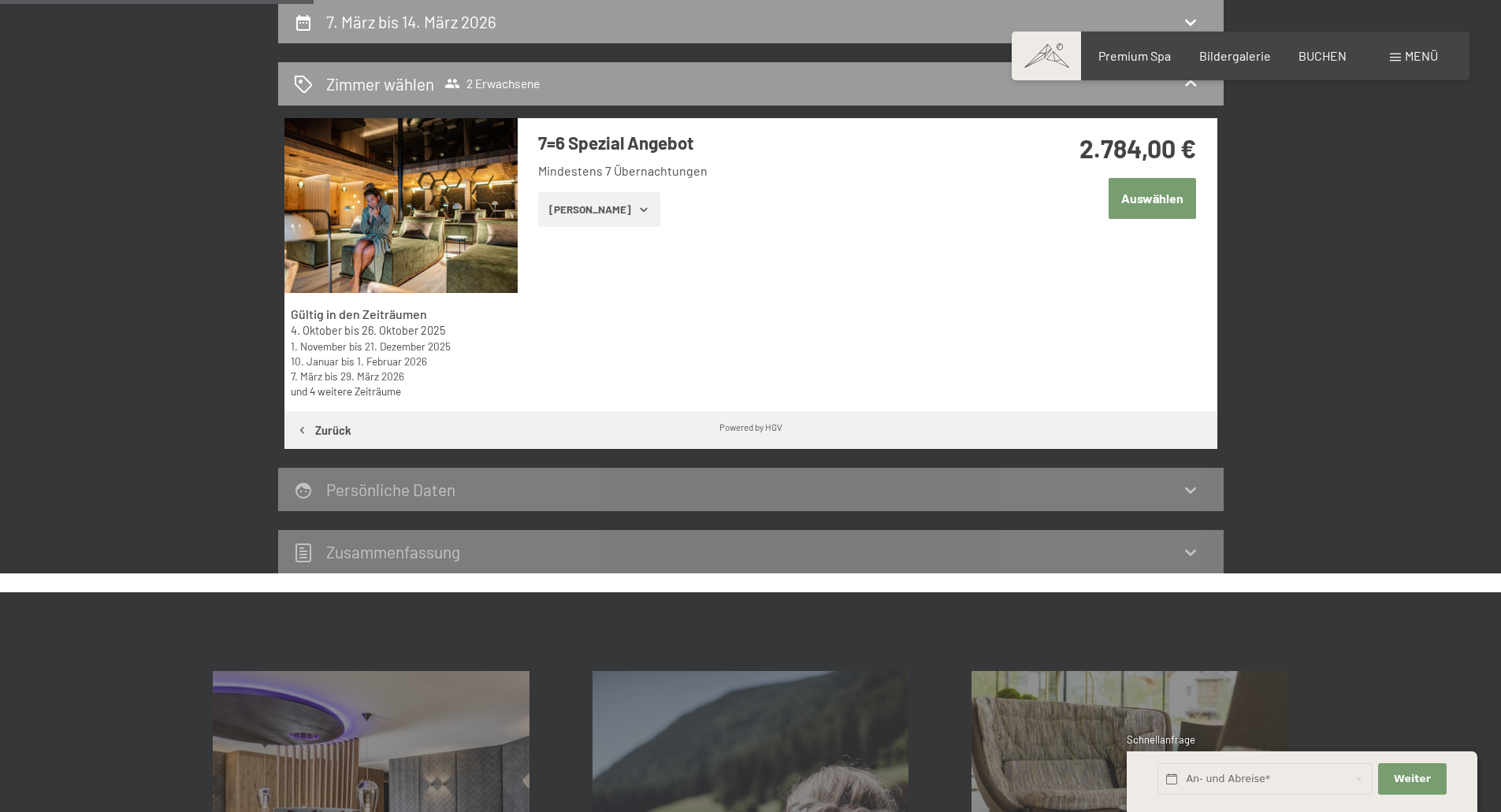
click at [1166, 190] on button "Auswählen" at bounding box center [1152, 198] width 87 height 40
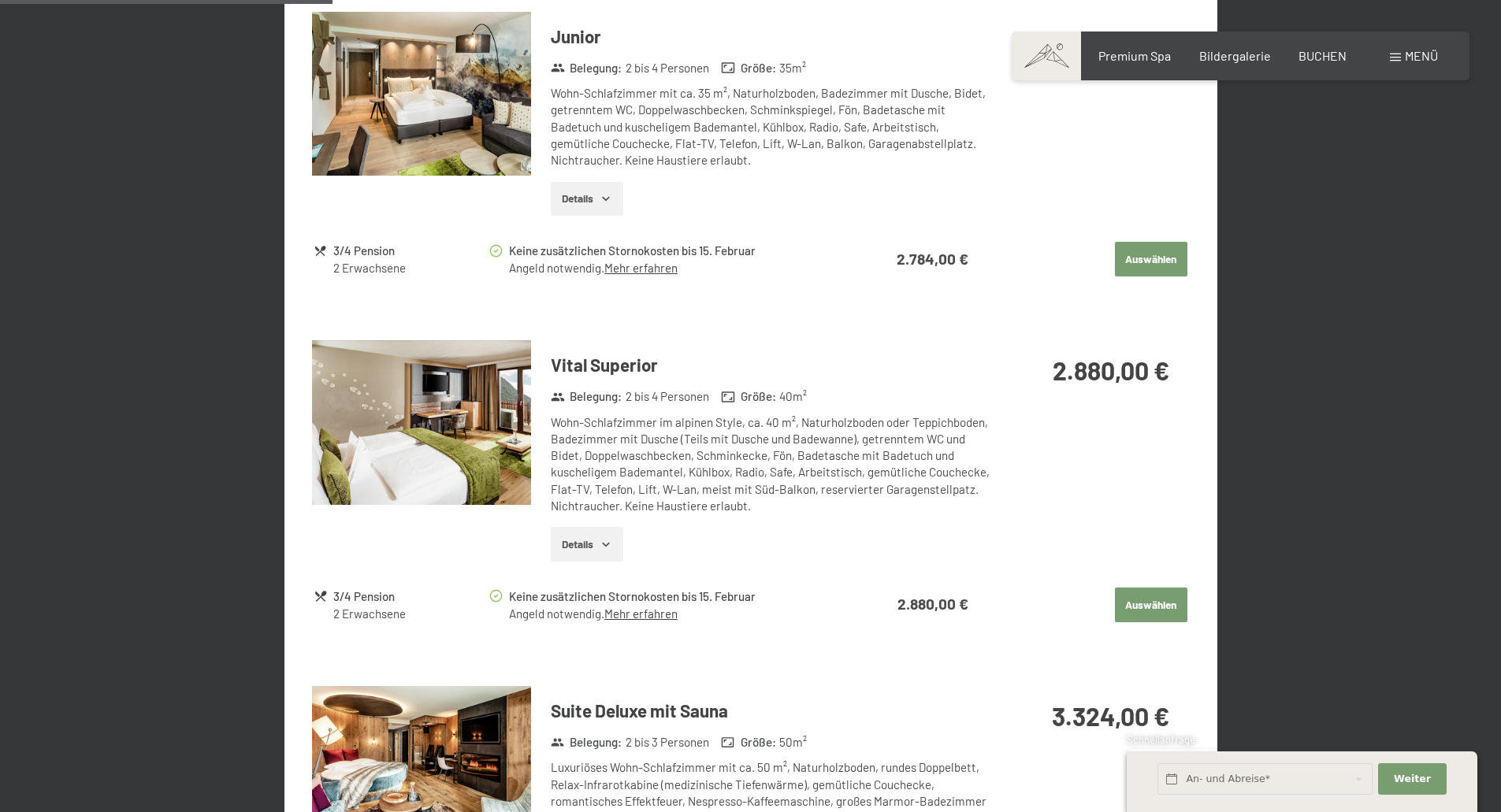
scroll to position [944, 0]
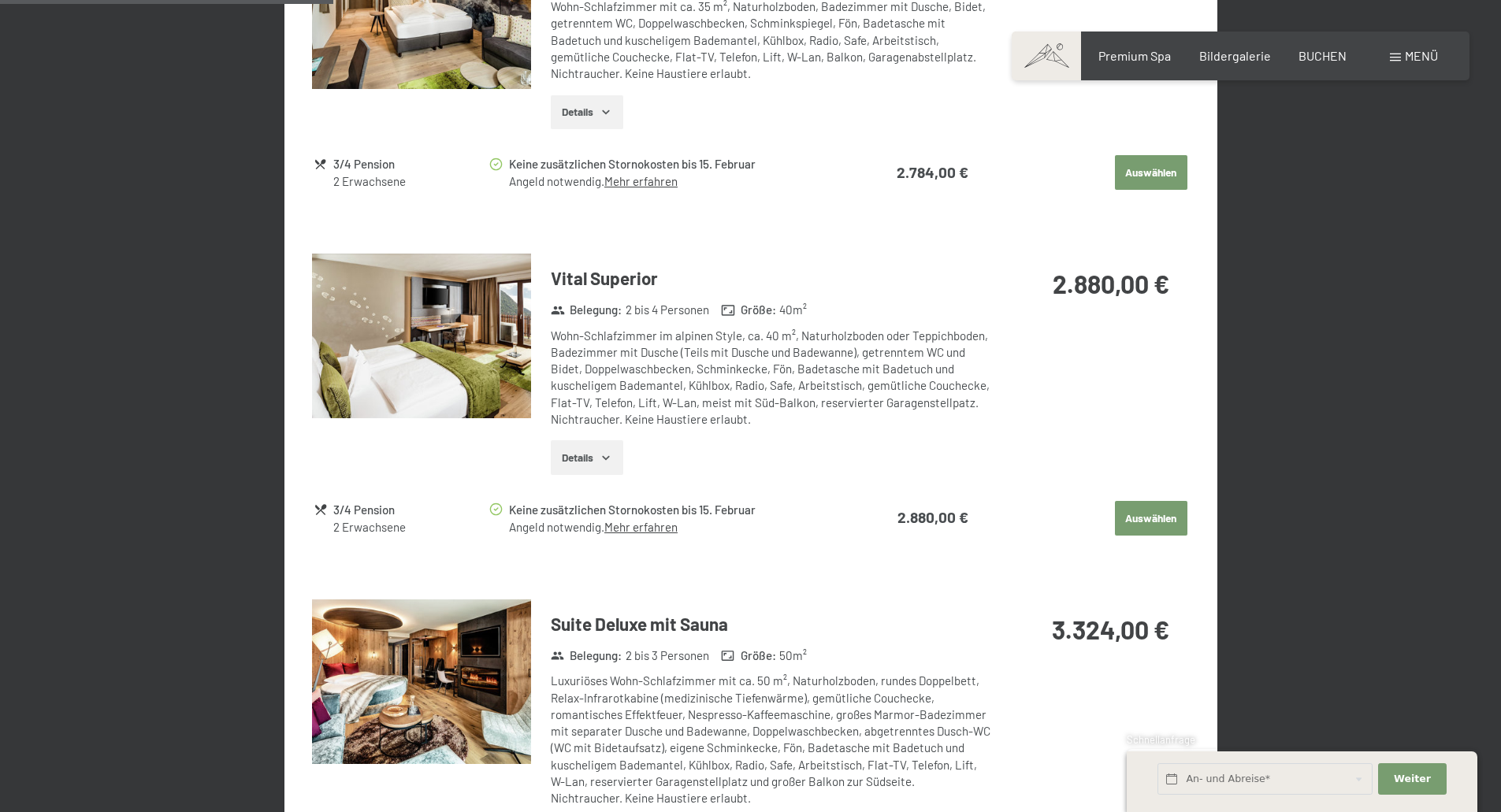
click at [618, 451] on span "Einwilligung Marketing*" at bounding box center [664, 452] width 130 height 15
click at [592, 451] on input "Einwilligung Marketing*" at bounding box center [583, 452] width 15 height 15
click at [611, 459] on span "Einwilligung Marketing*" at bounding box center [664, 452] width 130 height 15
click at [592, 459] on input "Einwilligung Marketing*" at bounding box center [583, 452] width 15 height 15
click at [617, 456] on span "Einwilligung Marketing*" at bounding box center [664, 452] width 130 height 15
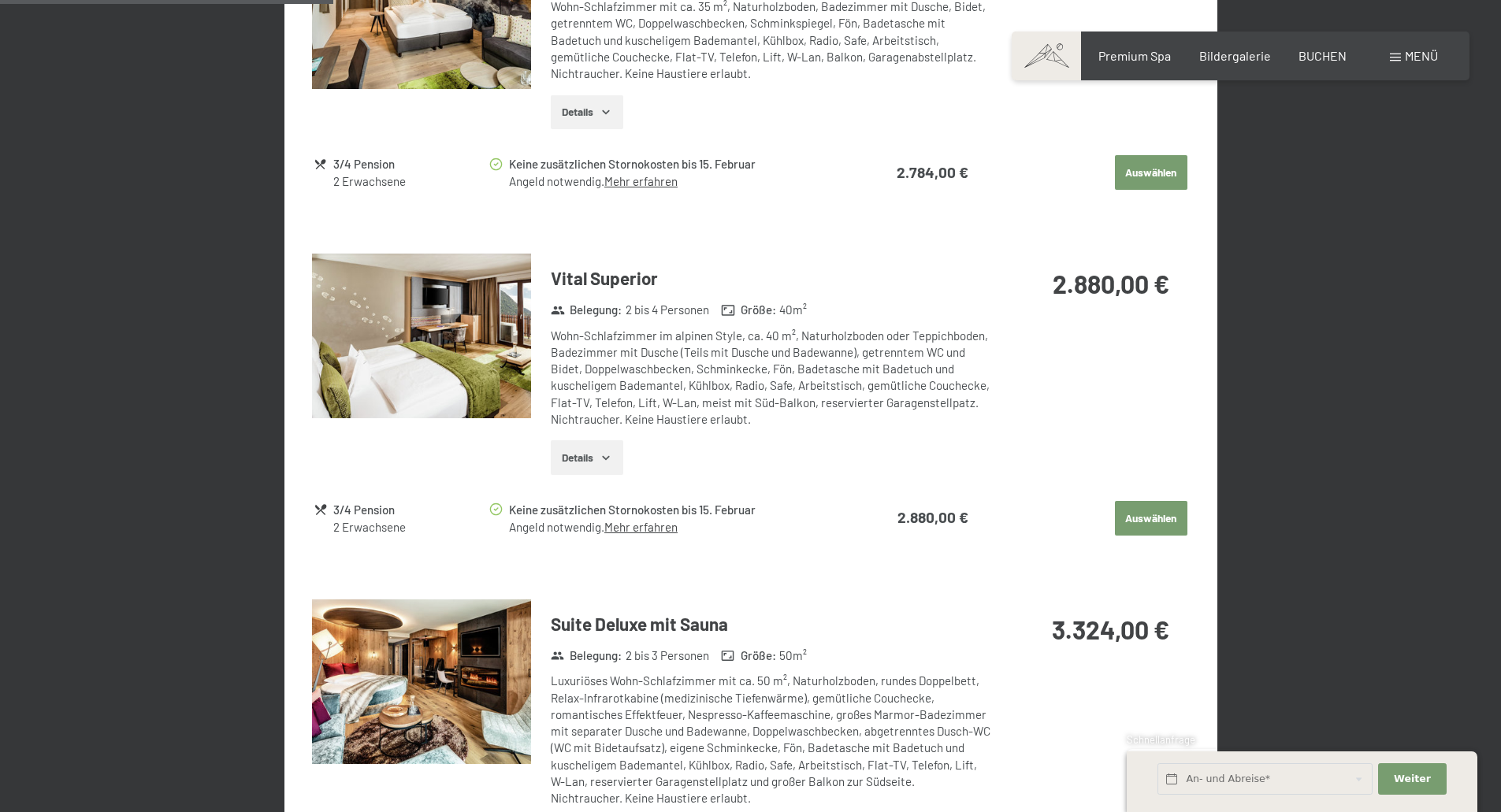
click at [592, 456] on input "Einwilligung Marketing*" at bounding box center [583, 452] width 15 height 15
checkbox input "false"
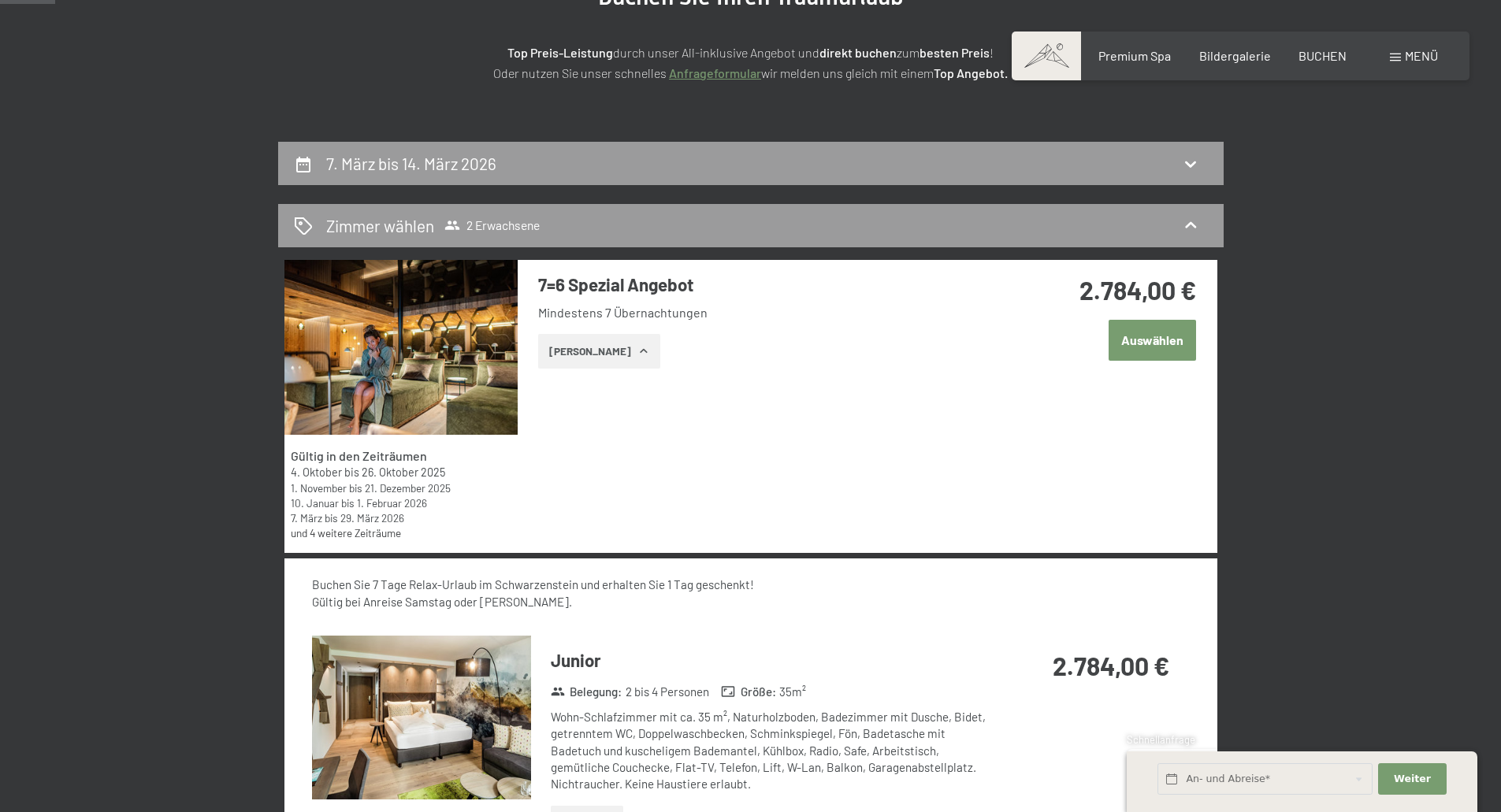
scroll to position [157, 0]
